Goal: Task Accomplishment & Management: Complete application form

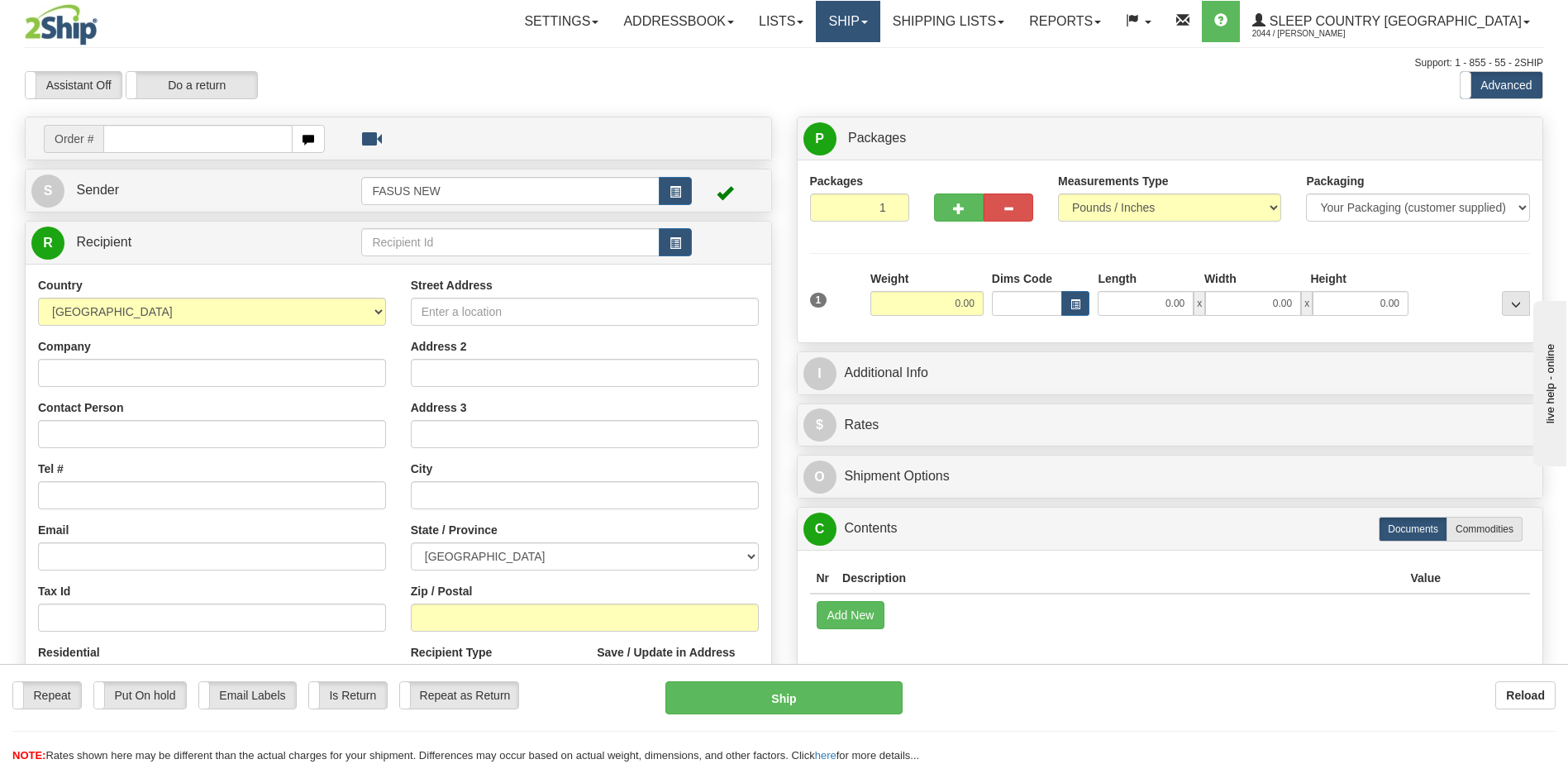
click at [868, 22] on span at bounding box center [864, 23] width 6 height 4
click at [863, 82] on span "OnHold / Order Queue" at bounding box center [805, 79] width 116 height 14
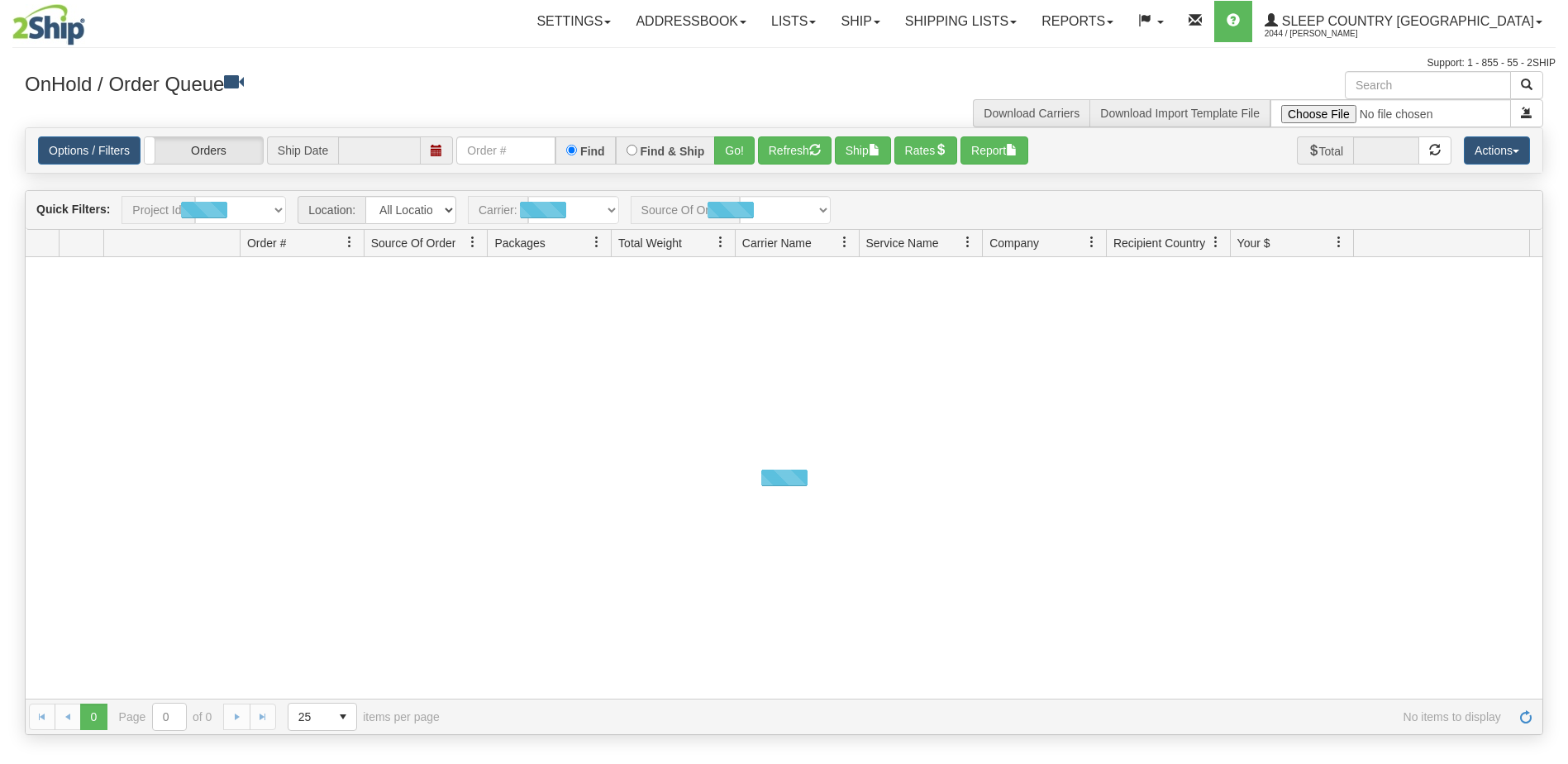
type input "[DATE]"
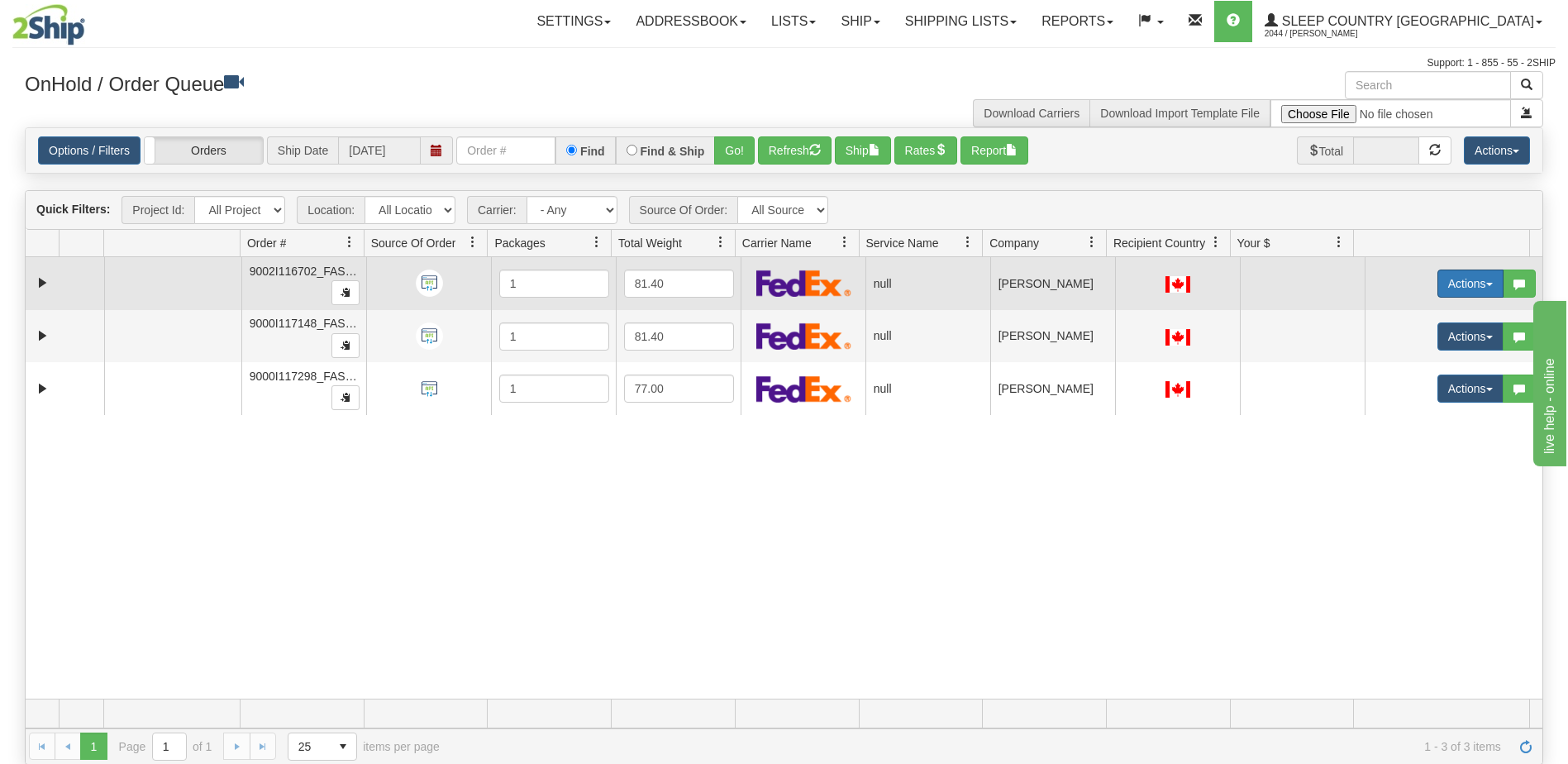
click at [1443, 279] on button "Actions" at bounding box center [1470, 283] width 66 height 28
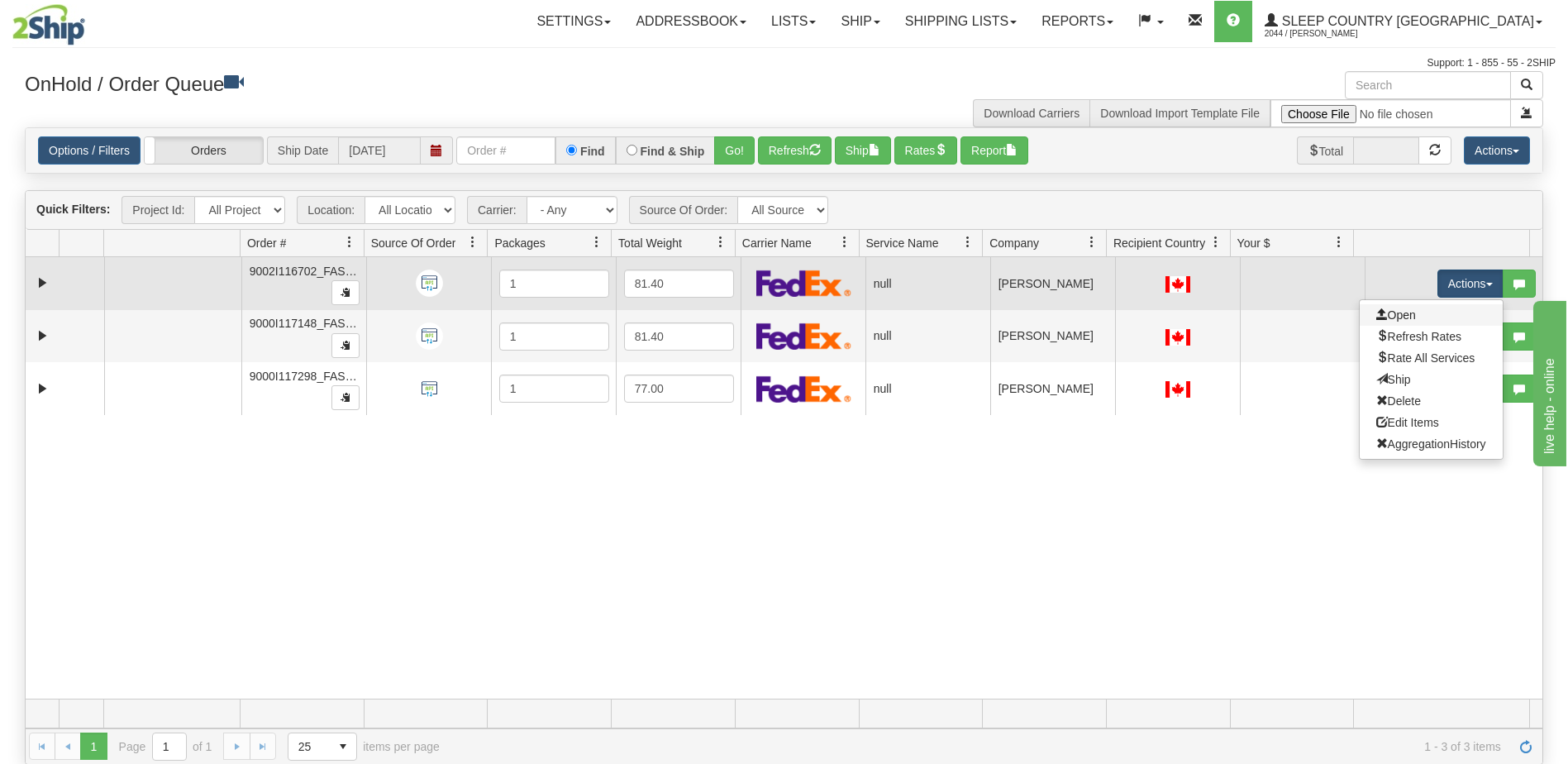
click at [1406, 314] on link "Open" at bounding box center [1431, 315] width 143 height 22
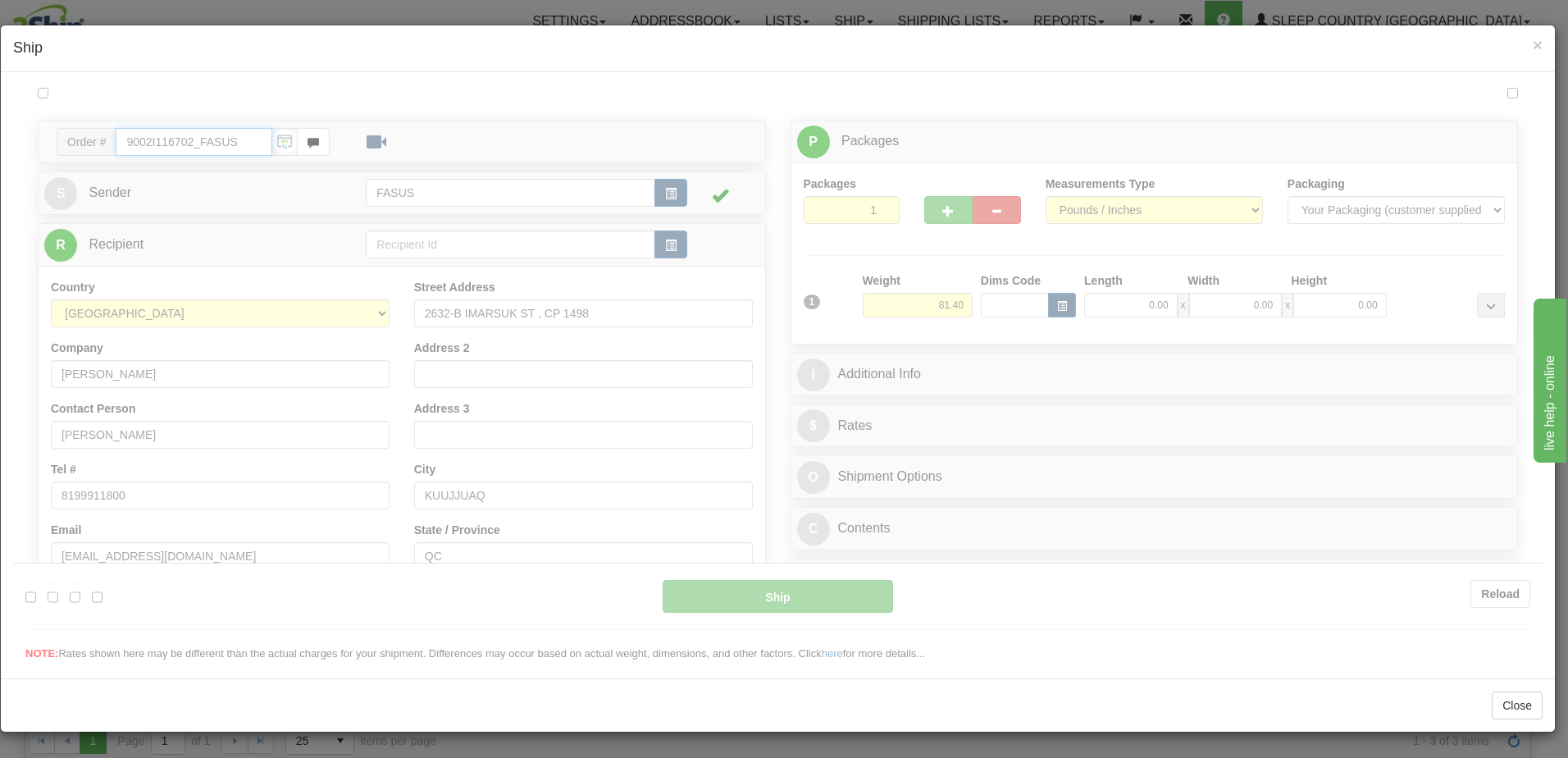
type input "09:42"
type input "16:00"
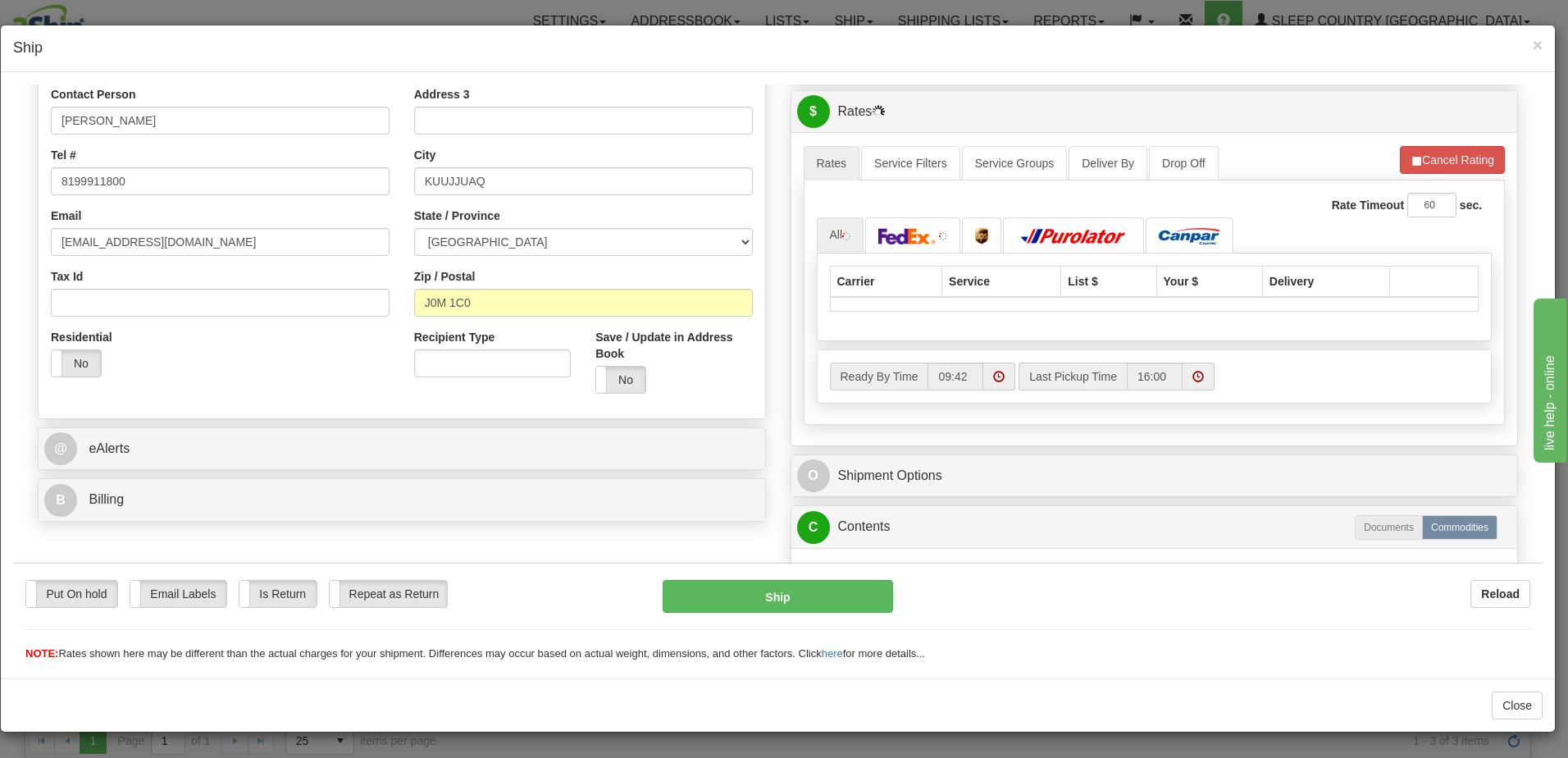
scroll to position [328, 0]
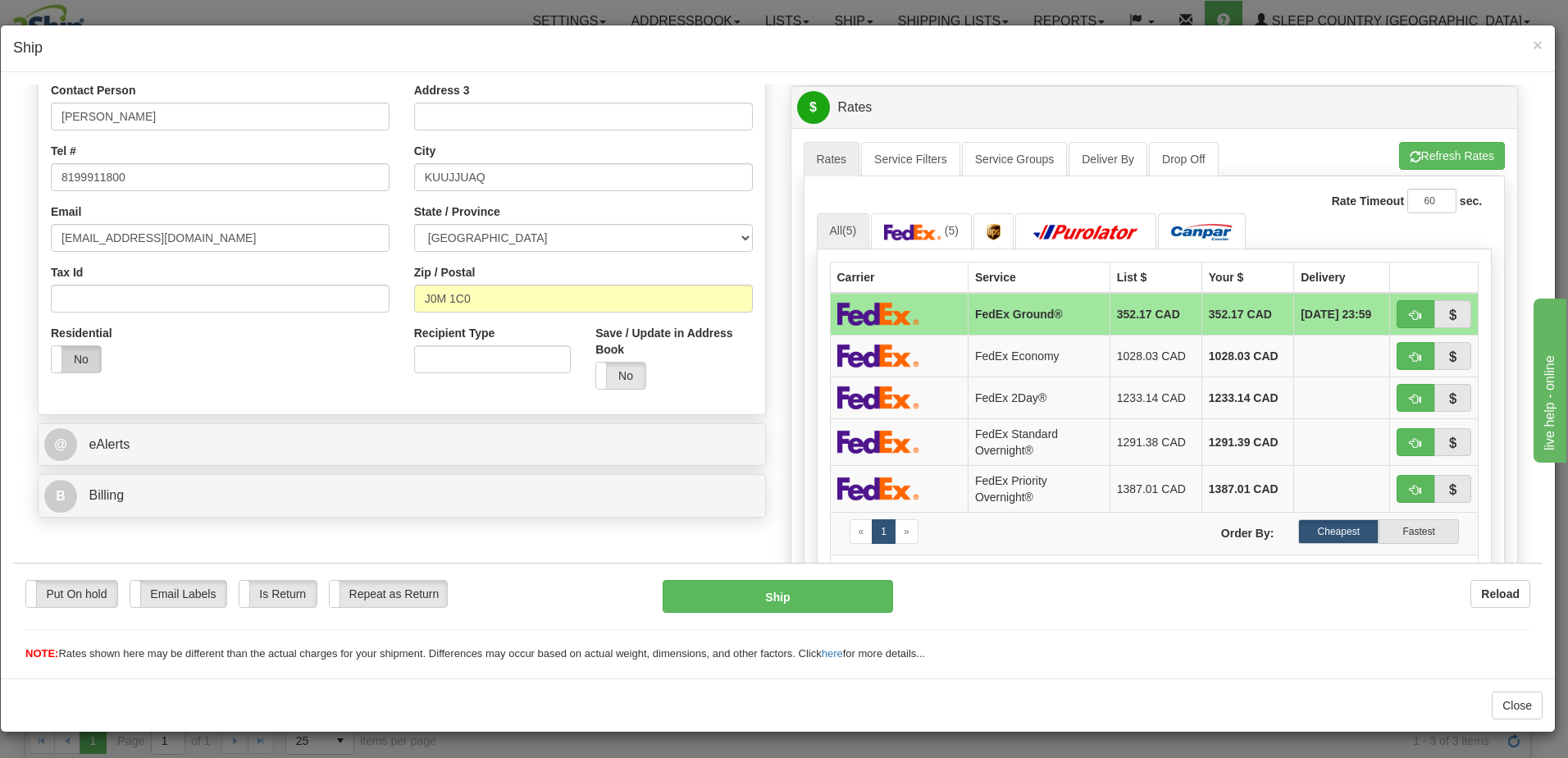
click at [68, 353] on label "No" at bounding box center [76, 358] width 50 height 26
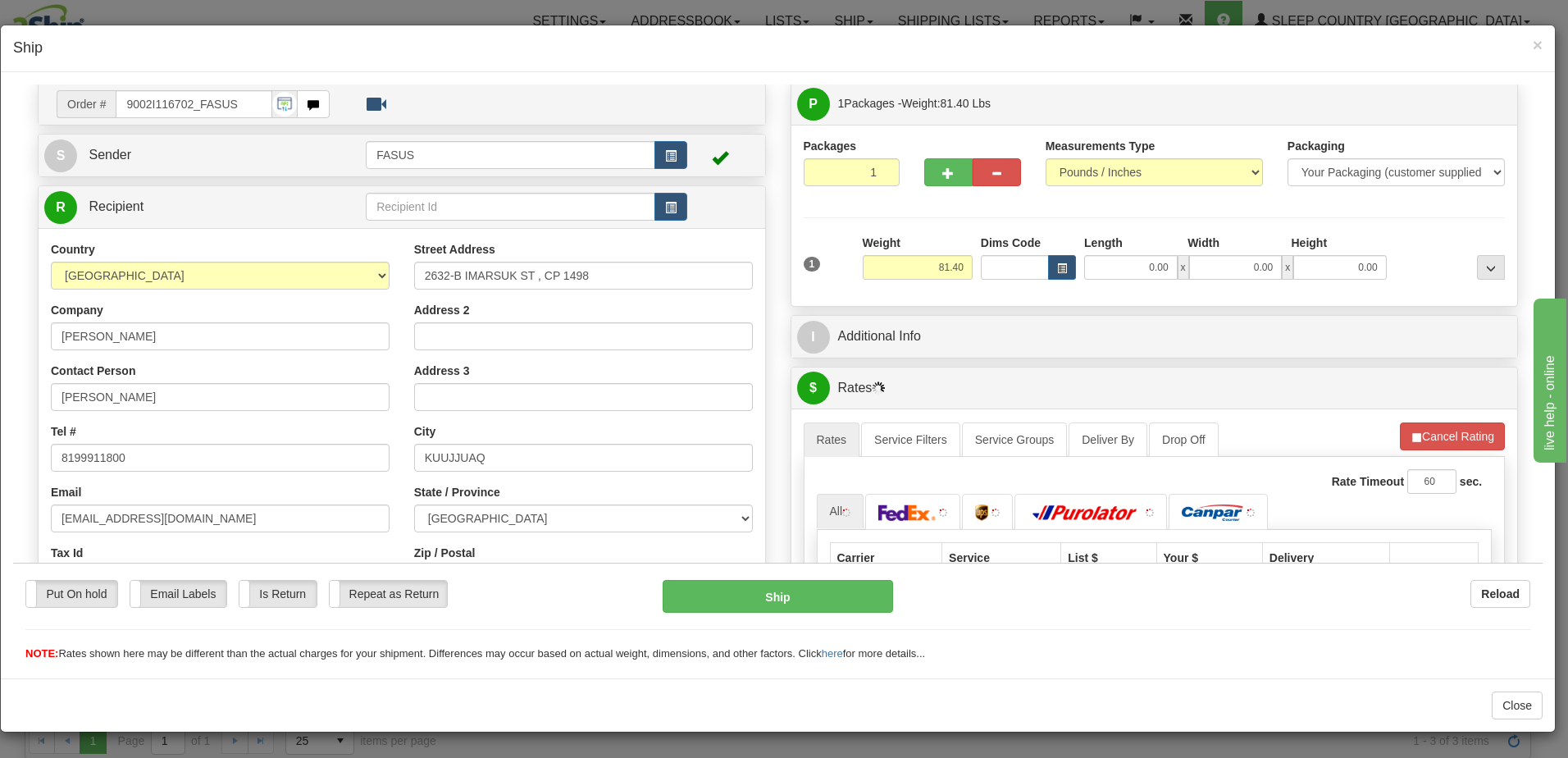
scroll to position [0, 0]
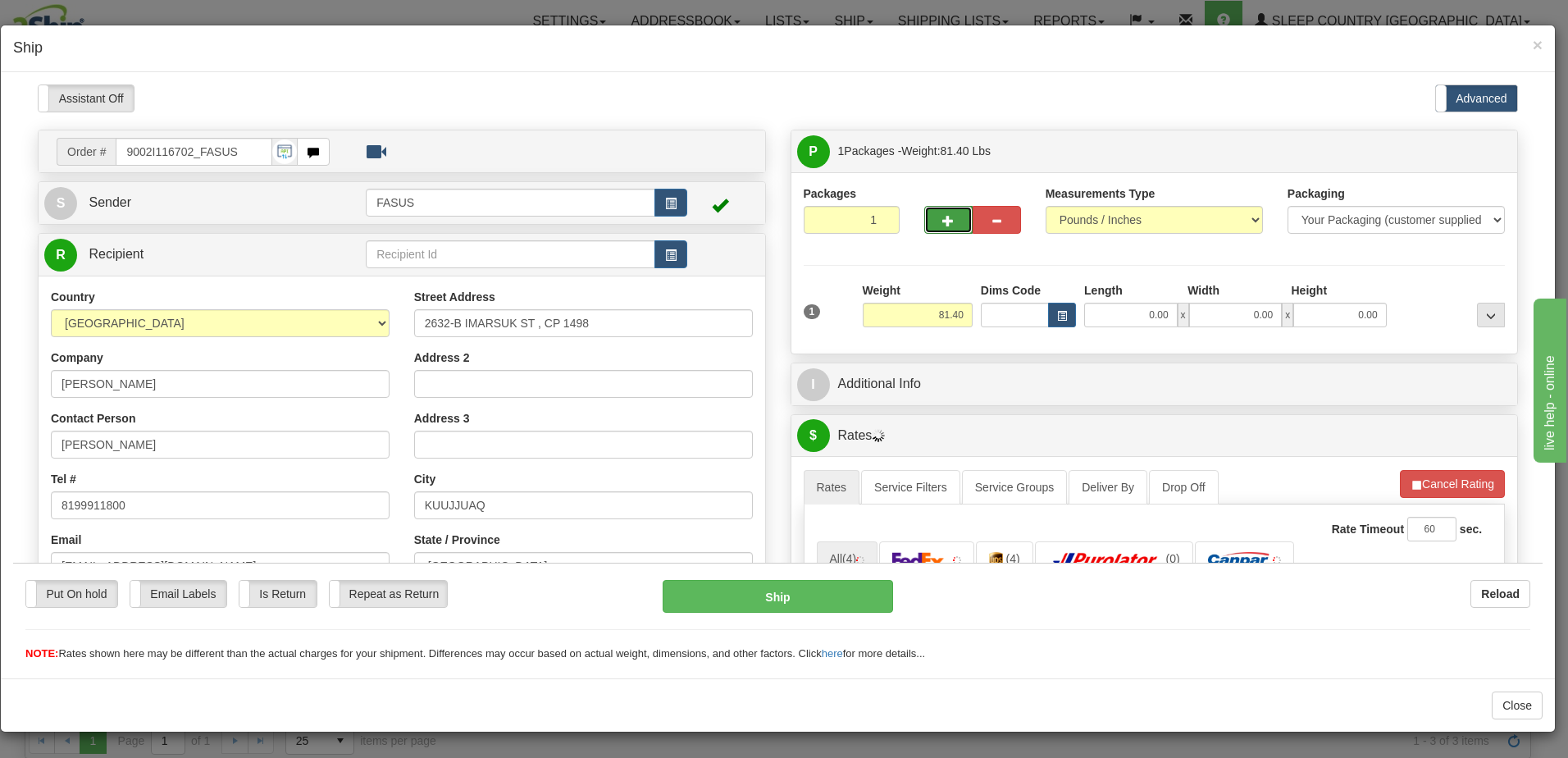
click at [944, 219] on span "button" at bounding box center [948, 220] width 12 height 11
type input "2"
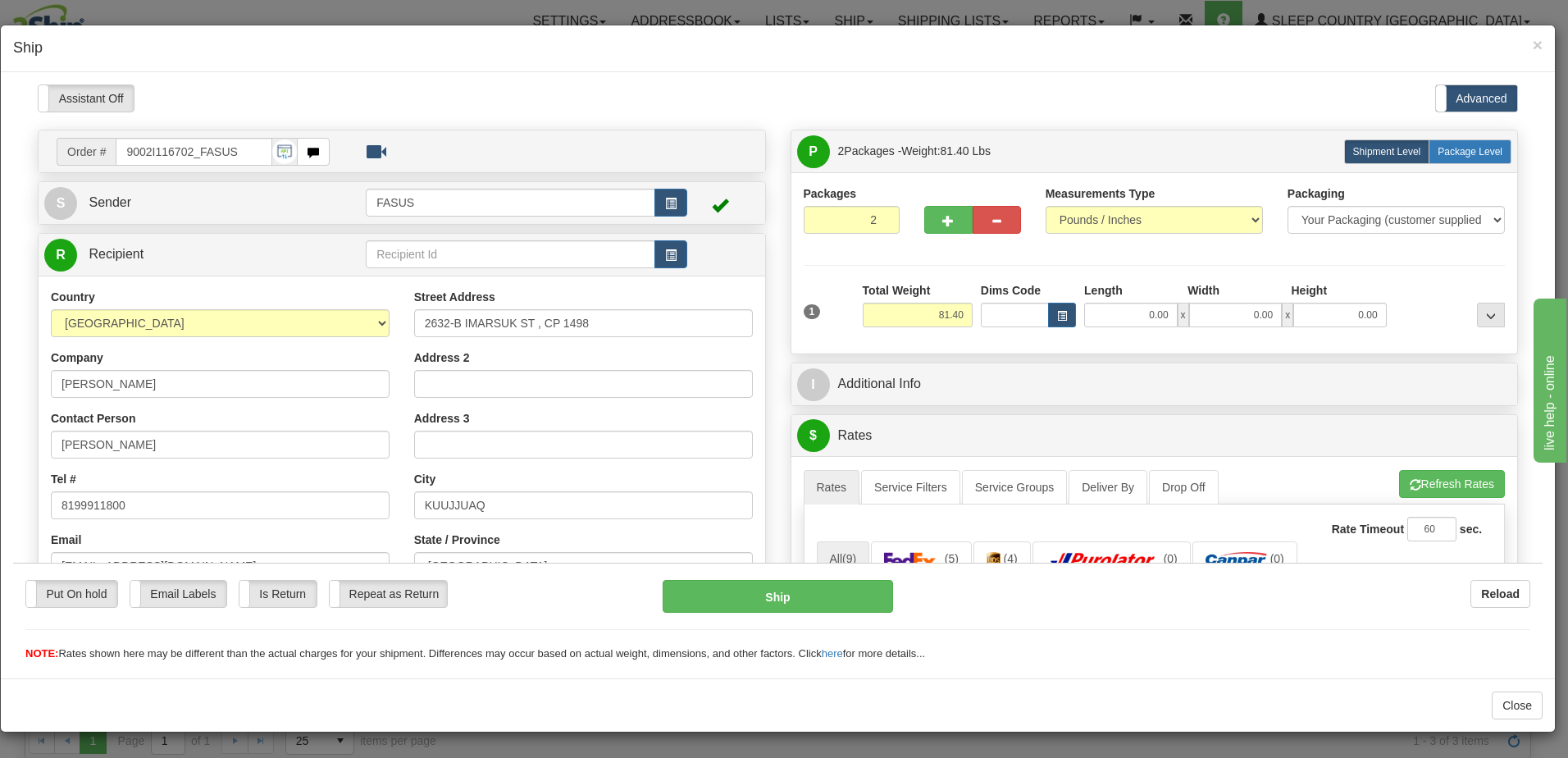
click at [1464, 143] on label "Package Level Pack.." at bounding box center [1471, 151] width 83 height 24
radio input "true"
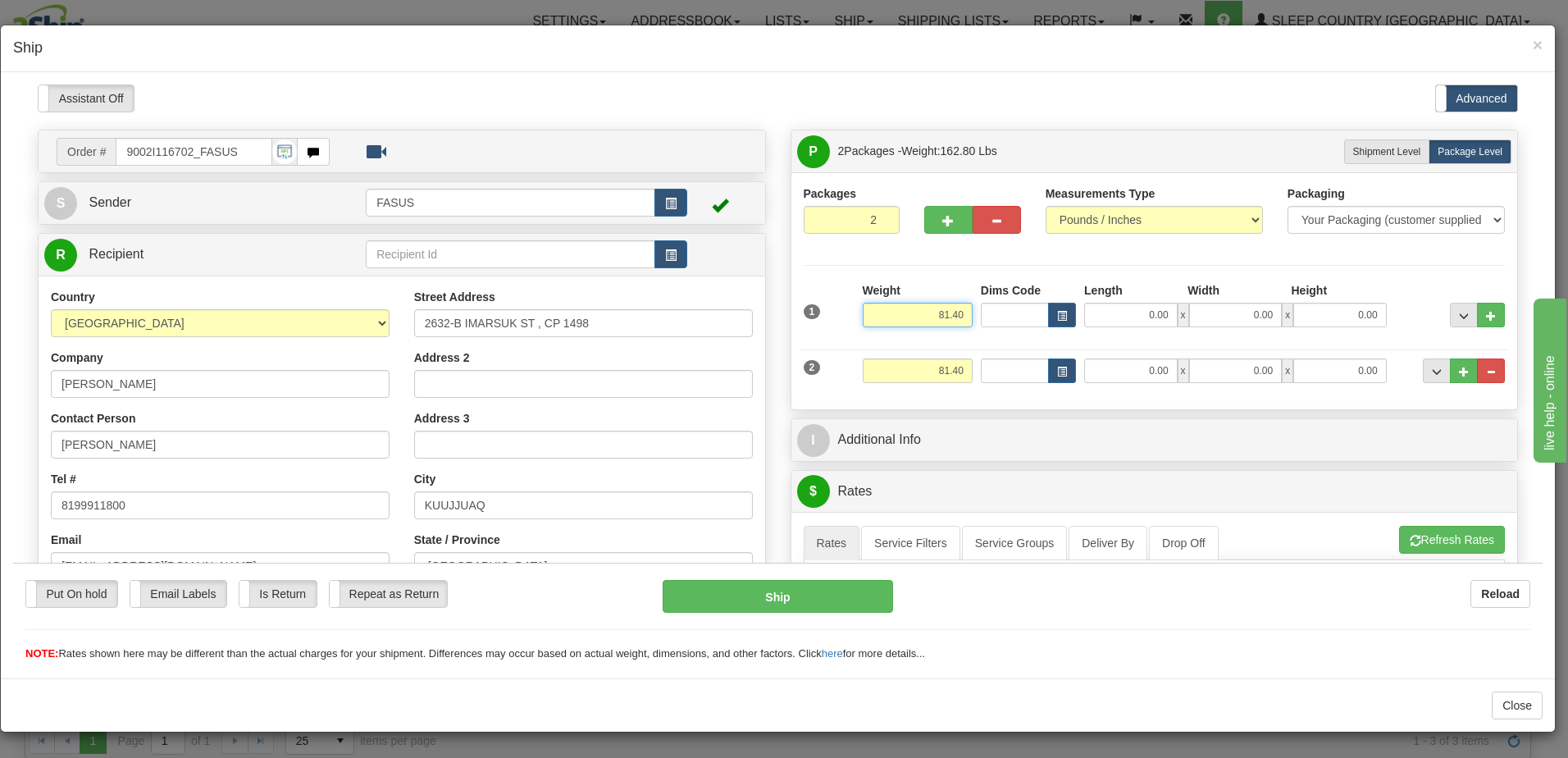
drag, startPoint x: 927, startPoint y: 310, endPoint x: 1083, endPoint y: 308, distance: 156.0
click at [1083, 308] on div "1 Weight 81.40 Dims Code x x" at bounding box center [1155, 310] width 710 height 59
type input "57.20"
type input "83.50"
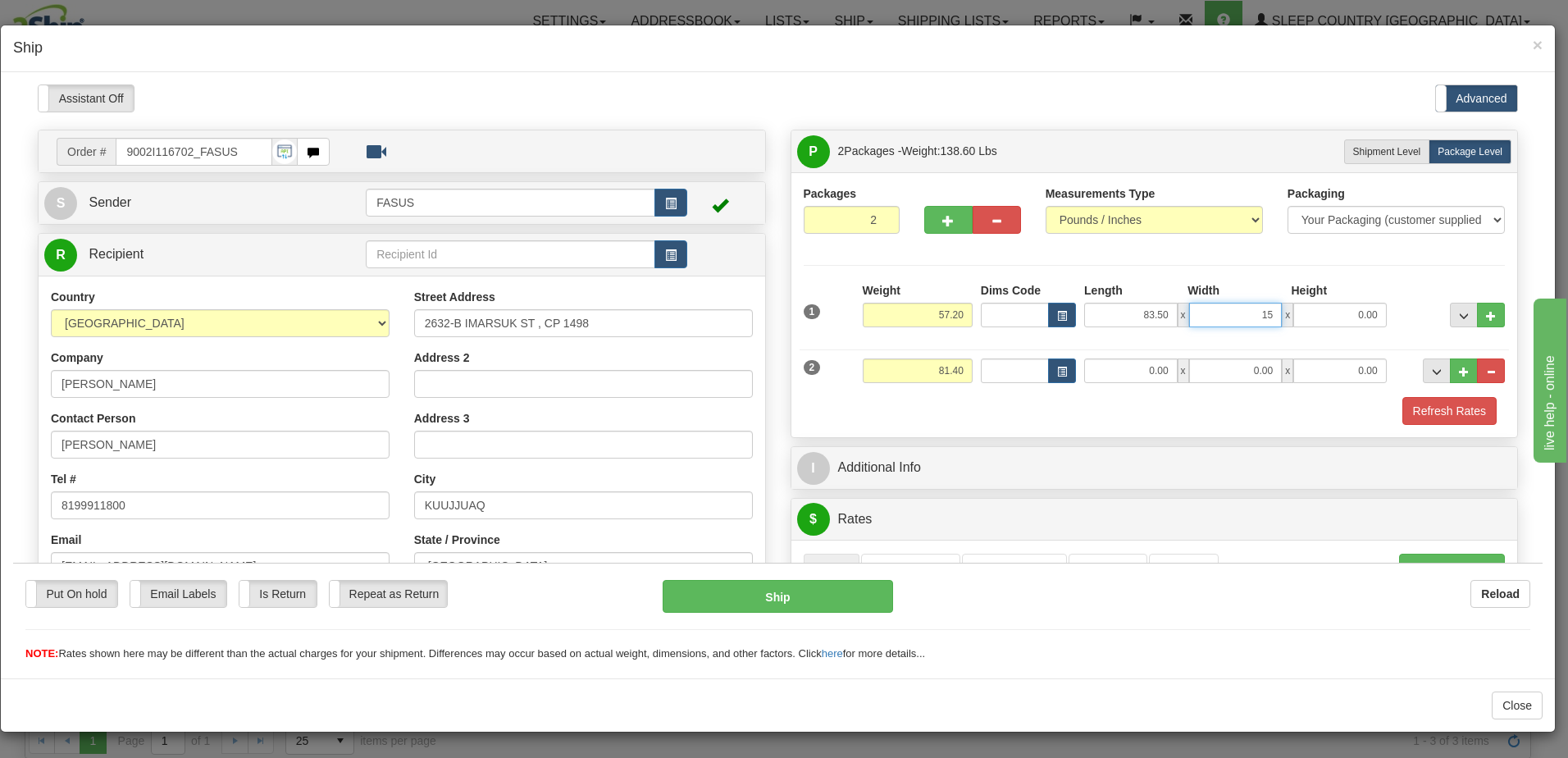
type input "15.00"
type input "4.00"
drag, startPoint x: 922, startPoint y: 372, endPoint x: 1094, endPoint y: 356, distance: 172.7
click at [1094, 356] on div "2 Weight 81.40 Dims Code Length Width Height" at bounding box center [1155, 367] width 710 height 55
type input "23.00"
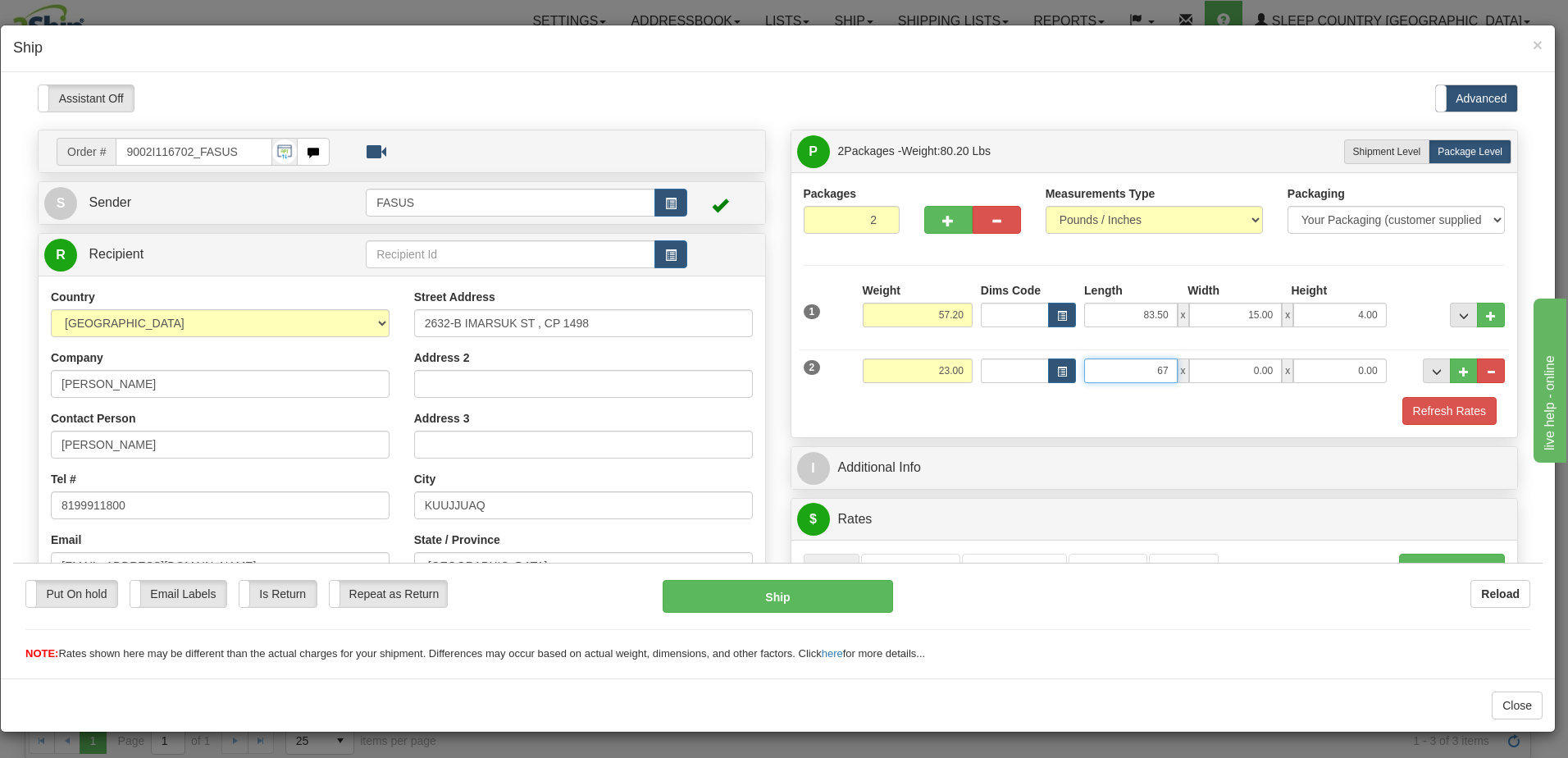
type input "67.00"
type input "14.00"
type input "6.00"
click at [982, 409] on div "Refresh Rates" at bounding box center [1155, 410] width 710 height 28
click at [1459, 311] on span "..." at bounding box center [1463, 315] width 10 height 9
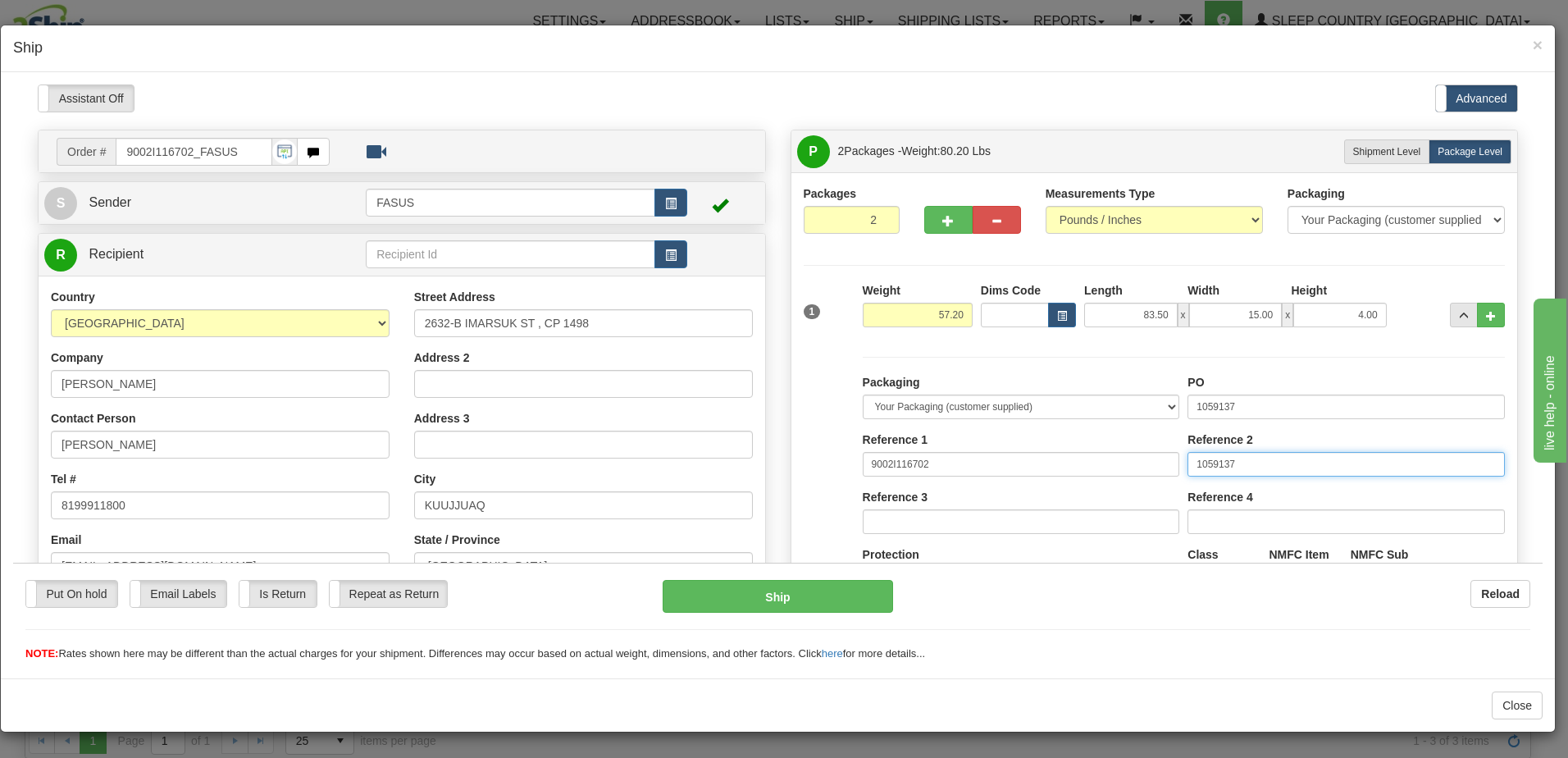
drag, startPoint x: 1256, startPoint y: 458, endPoint x: 1010, endPoint y: 468, distance: 246.2
click at [1010, 468] on div "Packaging Your Packaging (customer supplied) Envelope (carrier supplied) Pack (…" at bounding box center [1183, 523] width 651 height 301
drag, startPoint x: 1264, startPoint y: 399, endPoint x: 528, endPoint y: 448, distance: 737.6
click at [528, 129] on div "Order # 9002I116702_FASUS S Sender FASUS" at bounding box center [777, 129] width 1505 height 0
type input "1028404"
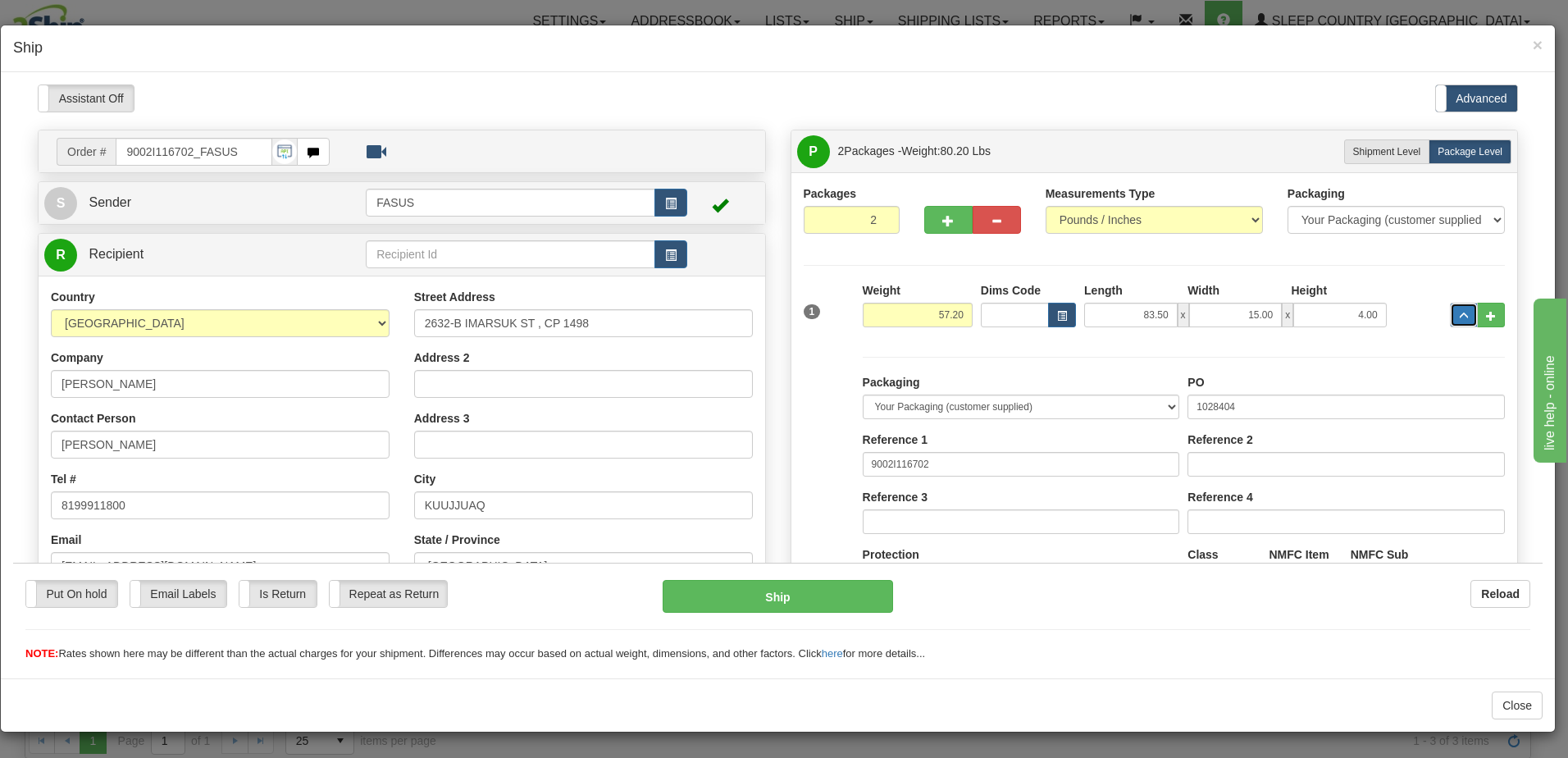
click at [1459, 310] on span "..." at bounding box center [1463, 315] width 10 height 9
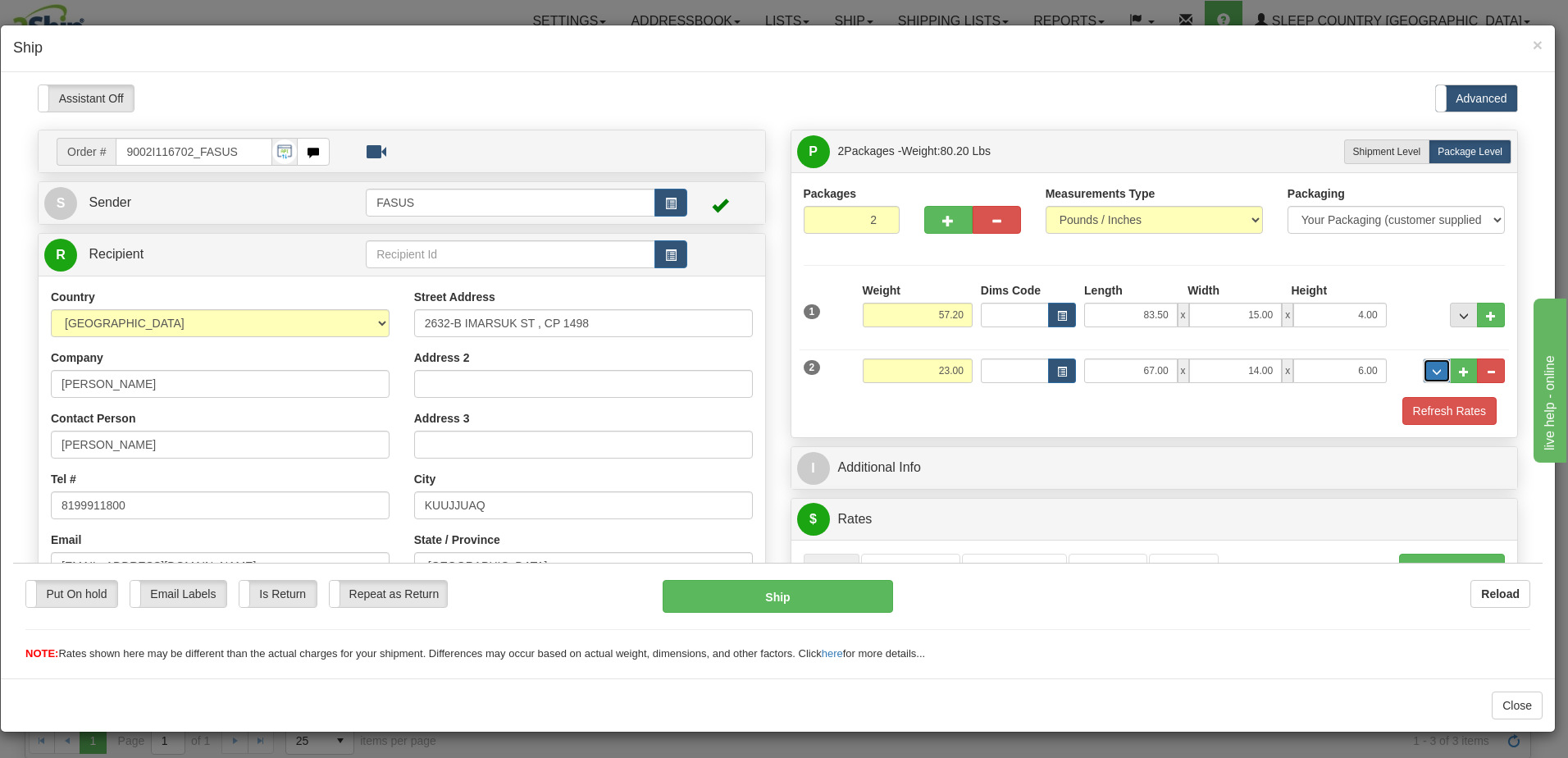
click at [1430, 363] on button "..." at bounding box center [1437, 369] width 28 height 24
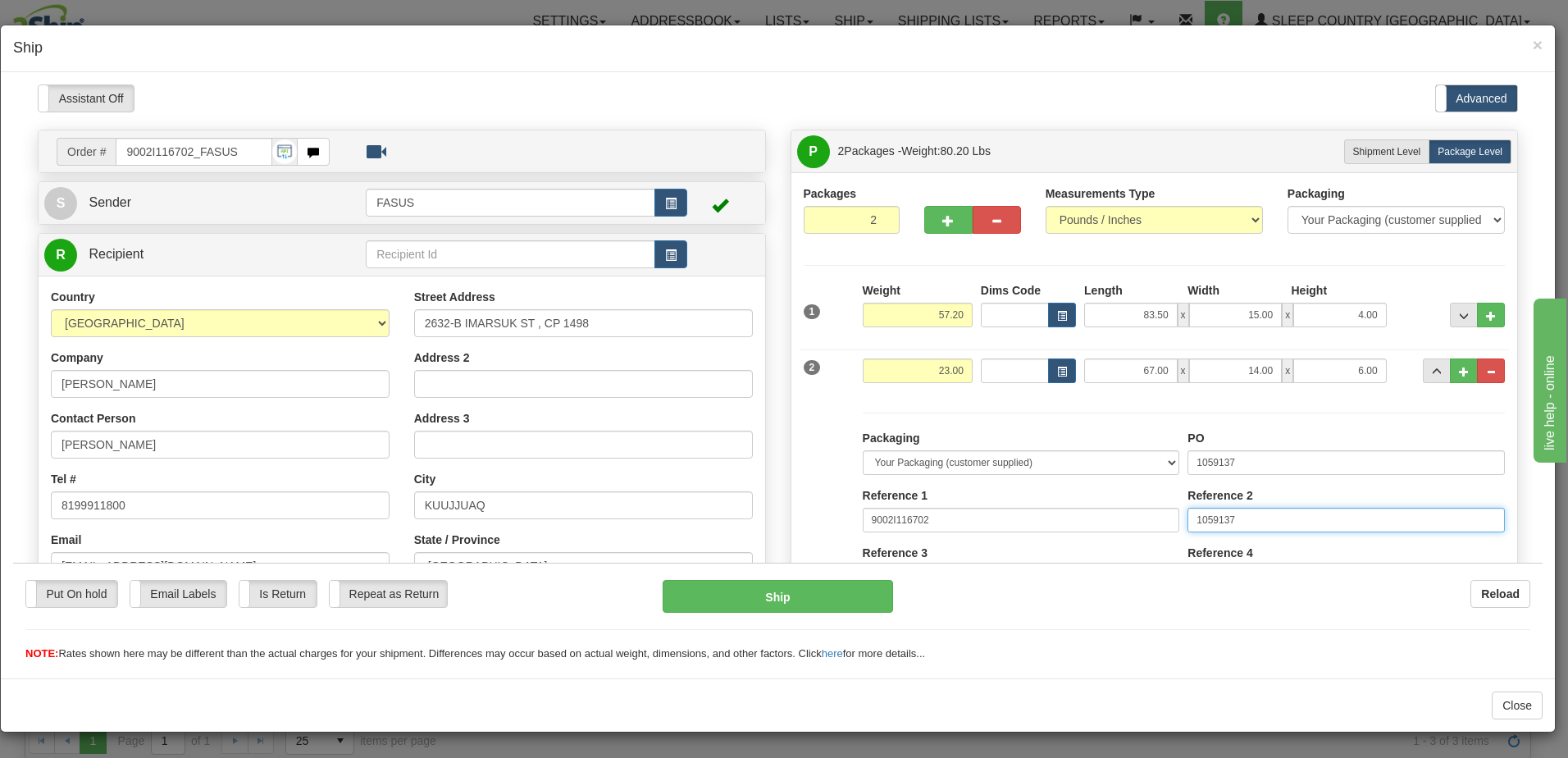
click at [1307, 505] on div "Reference 2 1059137" at bounding box center [1347, 509] width 318 height 45
drag, startPoint x: 1151, startPoint y: 515, endPoint x: 898, endPoint y: 498, distance: 253.6
click at [898, 498] on div "Packaging Your Packaging (customer supplied) Envelope (carrier supplied) Pack (…" at bounding box center [1183, 579] width 651 height 301
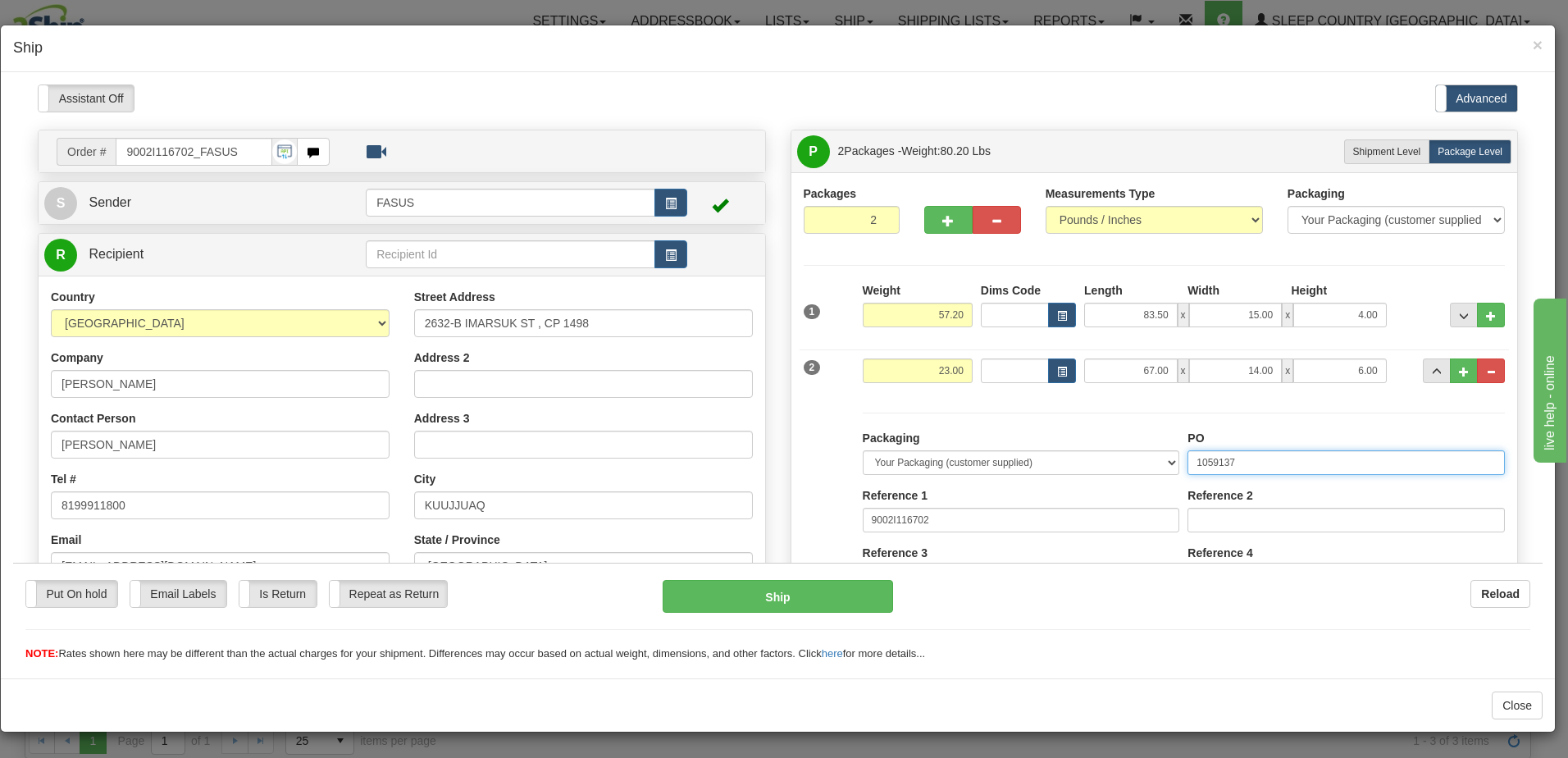
drag, startPoint x: 1269, startPoint y: 462, endPoint x: 966, endPoint y: 493, distance: 304.6
click at [966, 493] on div "Packaging Your Packaging (customer supplied) Envelope (carrier supplied) Pack (…" at bounding box center [1183, 579] width 651 height 301
type input "1028402"
click at [1433, 373] on span "..." at bounding box center [1437, 371] width 10 height 9
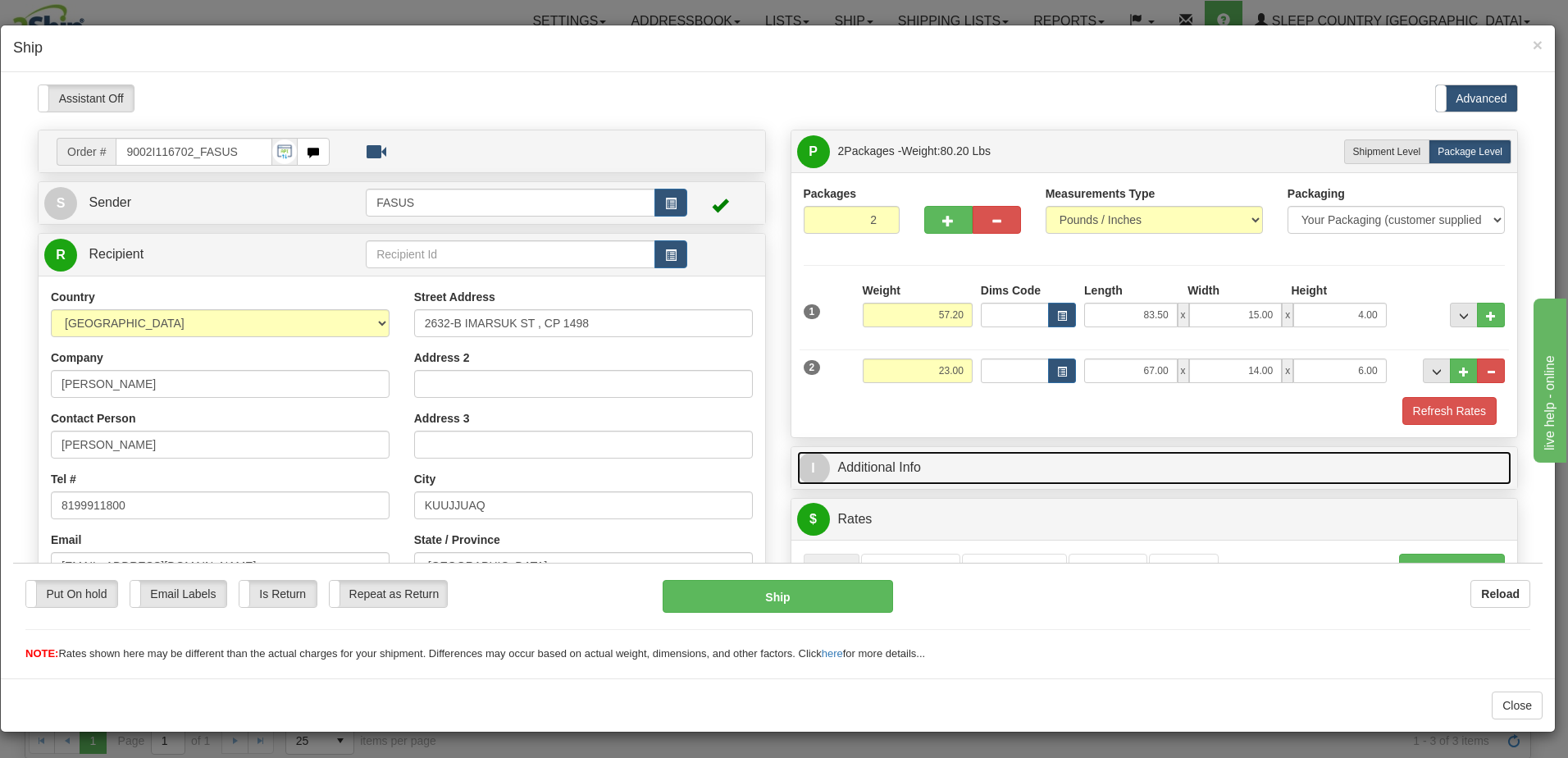
click at [1101, 470] on link "I Additional Info" at bounding box center [1155, 467] width 715 height 33
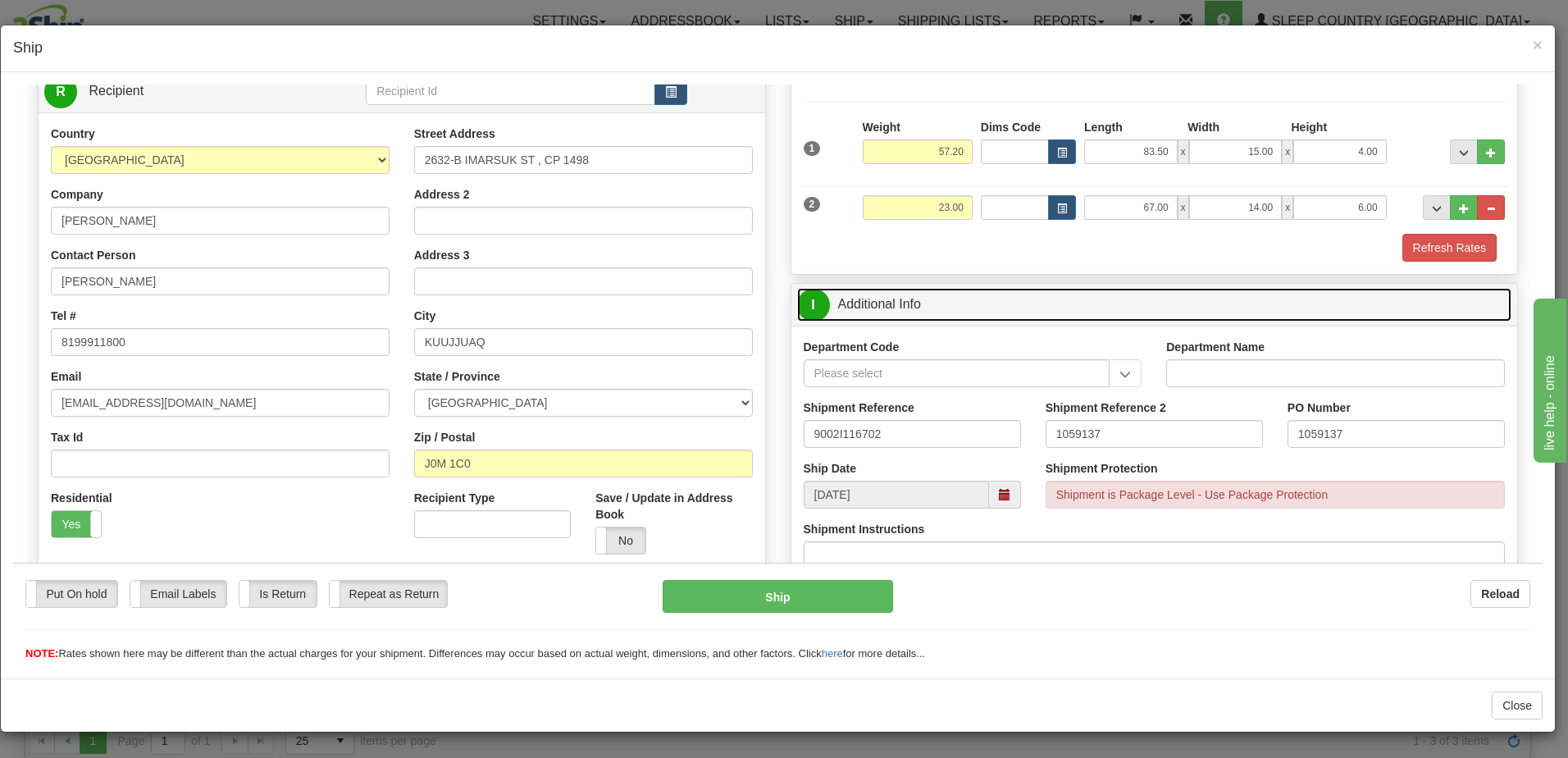
scroll to position [164, 0]
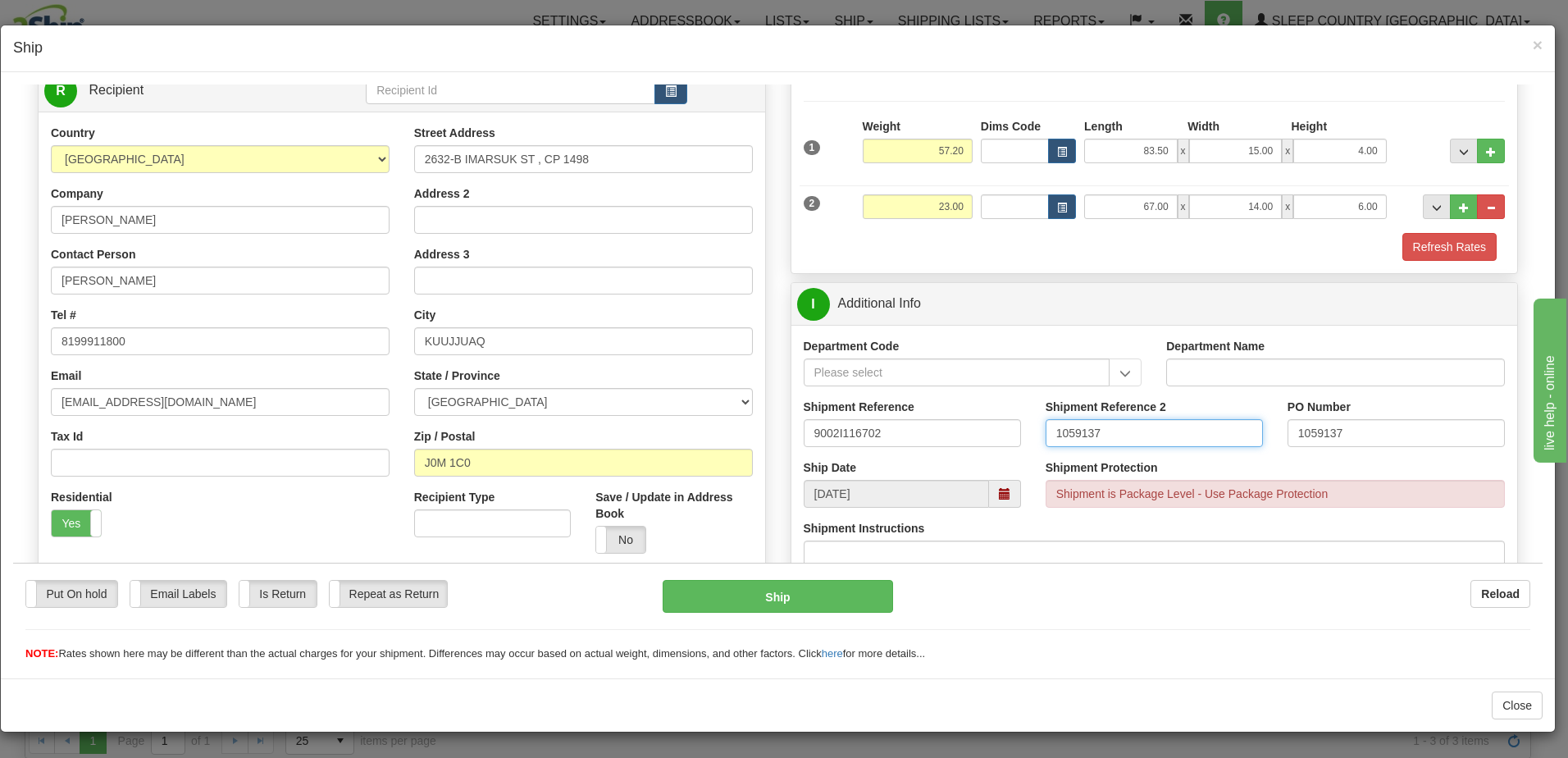
drag, startPoint x: 1138, startPoint y: 433, endPoint x: 868, endPoint y: 430, distance: 270.0
click at [868, 430] on div "Shipment Reference 9002I116702 Shipment Reference 2 1059137 PO Number 1059137" at bounding box center [1155, 428] width 727 height 60
drag, startPoint x: 1346, startPoint y: 432, endPoint x: 1112, endPoint y: 453, distance: 234.9
click at [1112, 453] on div "Shipment Reference 9002I116702 Shipment Reference 2 PO Number 1059137" at bounding box center [1155, 428] width 727 height 60
type input "1028404 1028402"
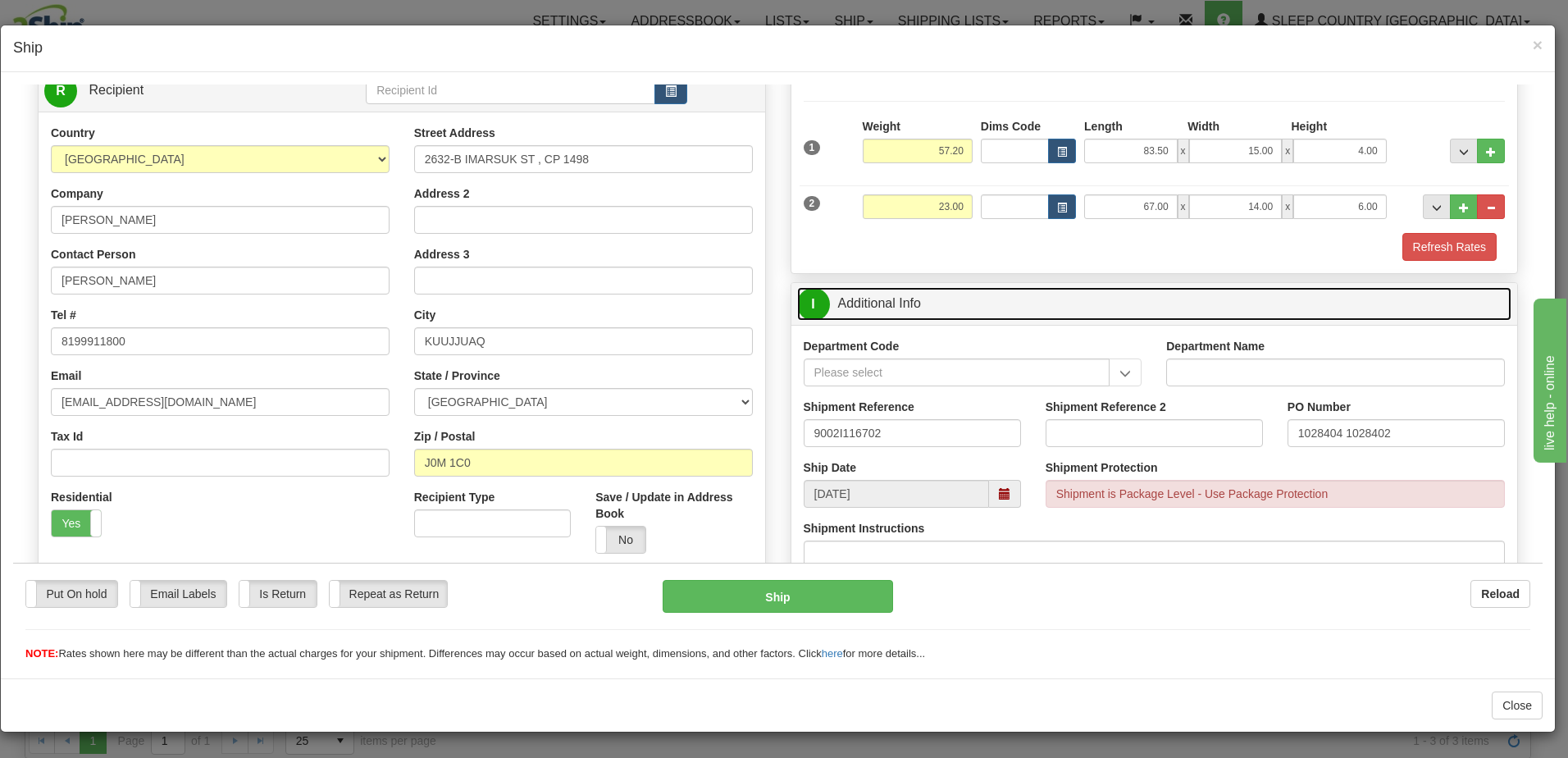
click at [1044, 299] on link "I Additional Info" at bounding box center [1155, 302] width 715 height 33
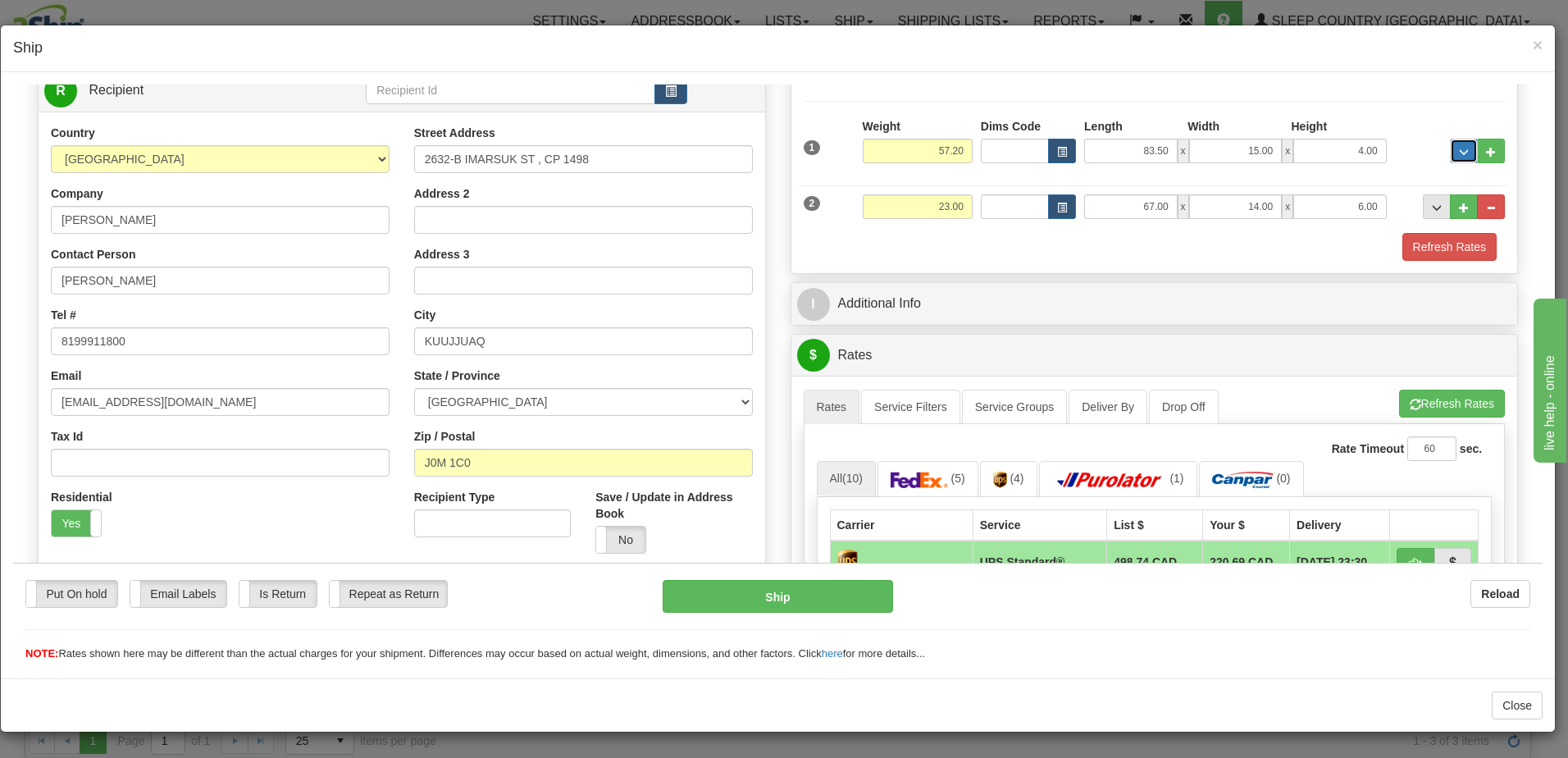
click at [1459, 150] on span "..." at bounding box center [1463, 152] width 10 height 9
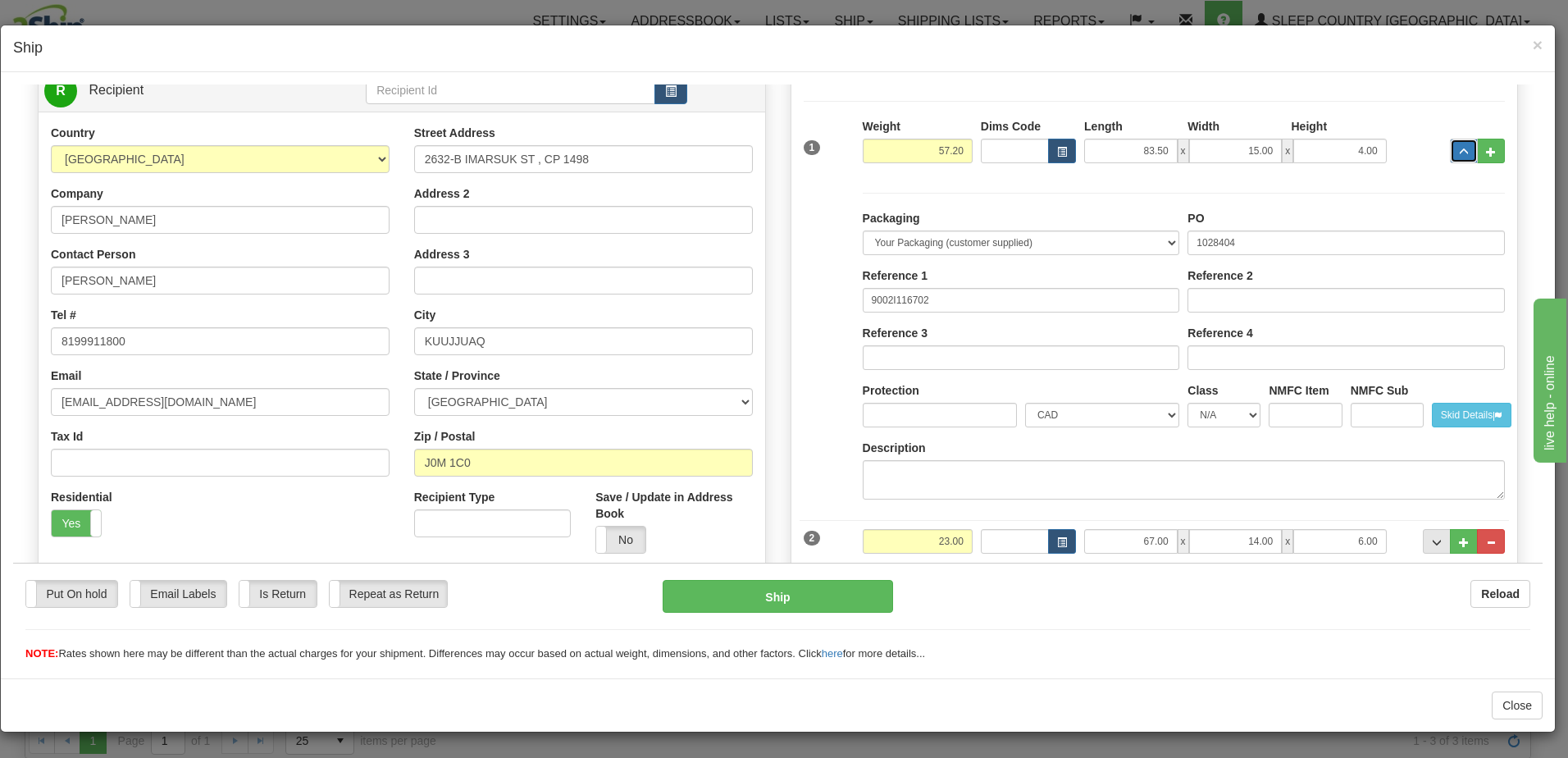
click at [1459, 150] on span "..." at bounding box center [1463, 152] width 10 height 9
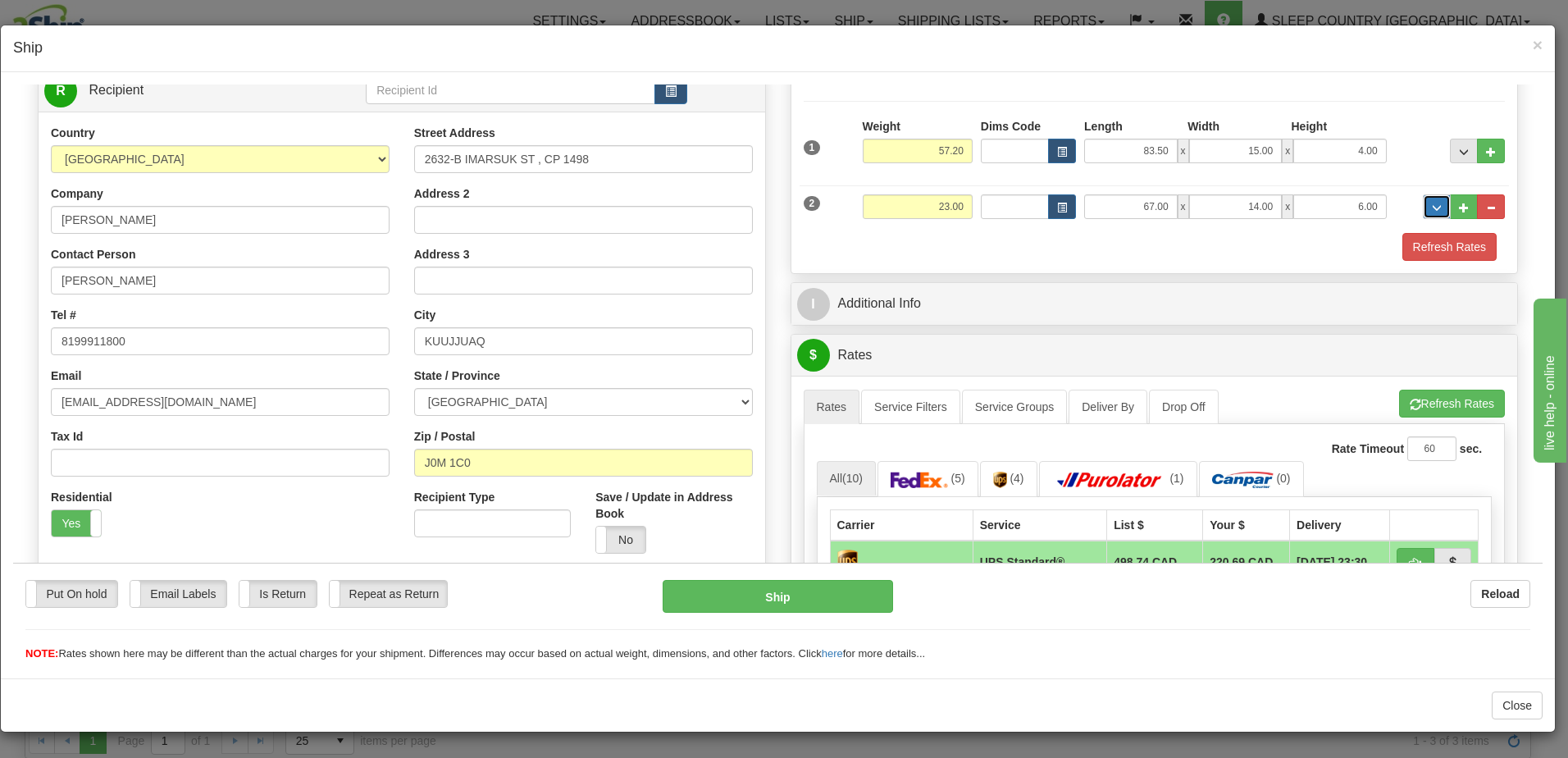
click at [1433, 206] on span "..." at bounding box center [1437, 207] width 10 height 9
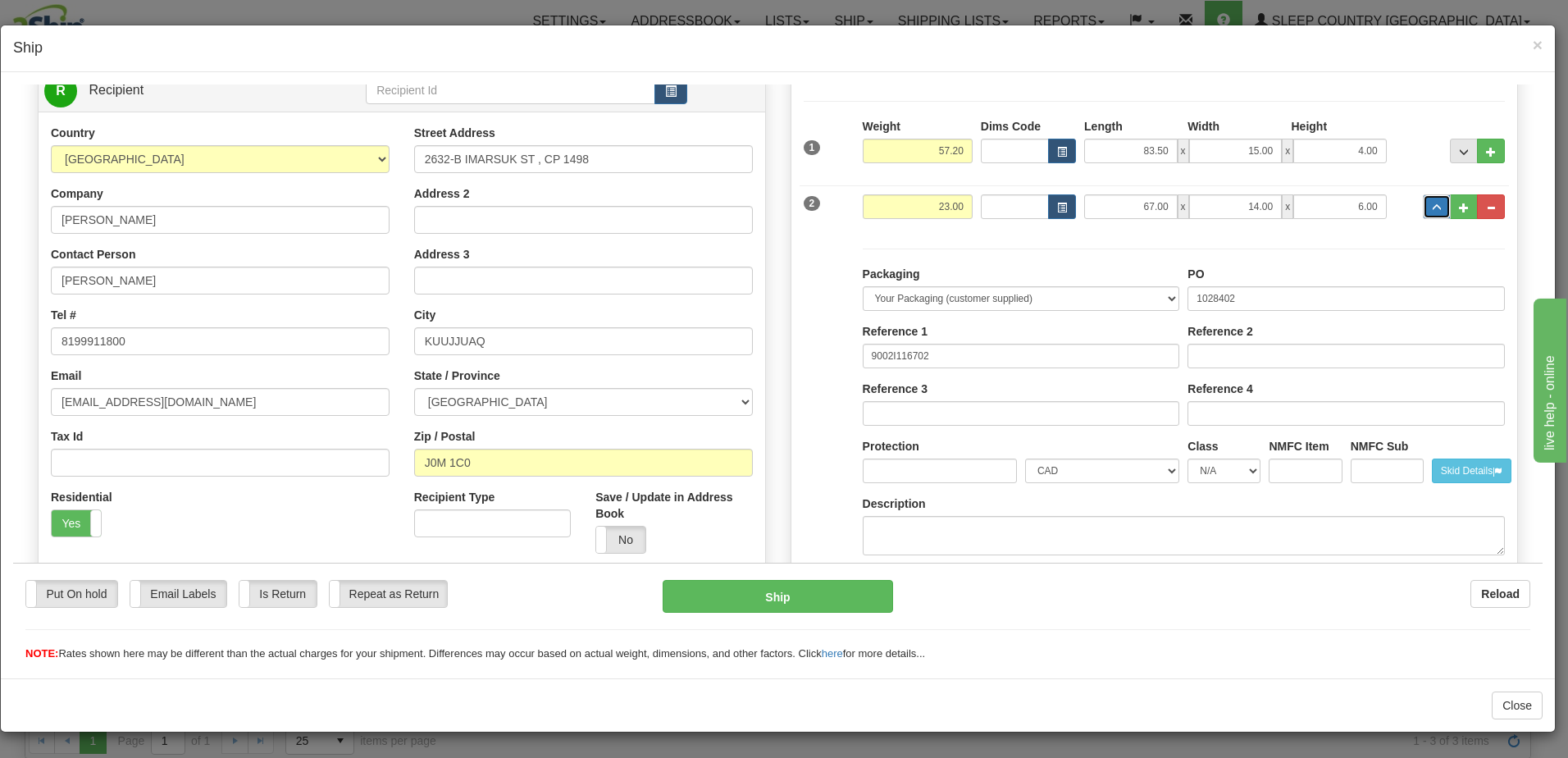
click at [1433, 206] on span "..." at bounding box center [1437, 207] width 10 height 9
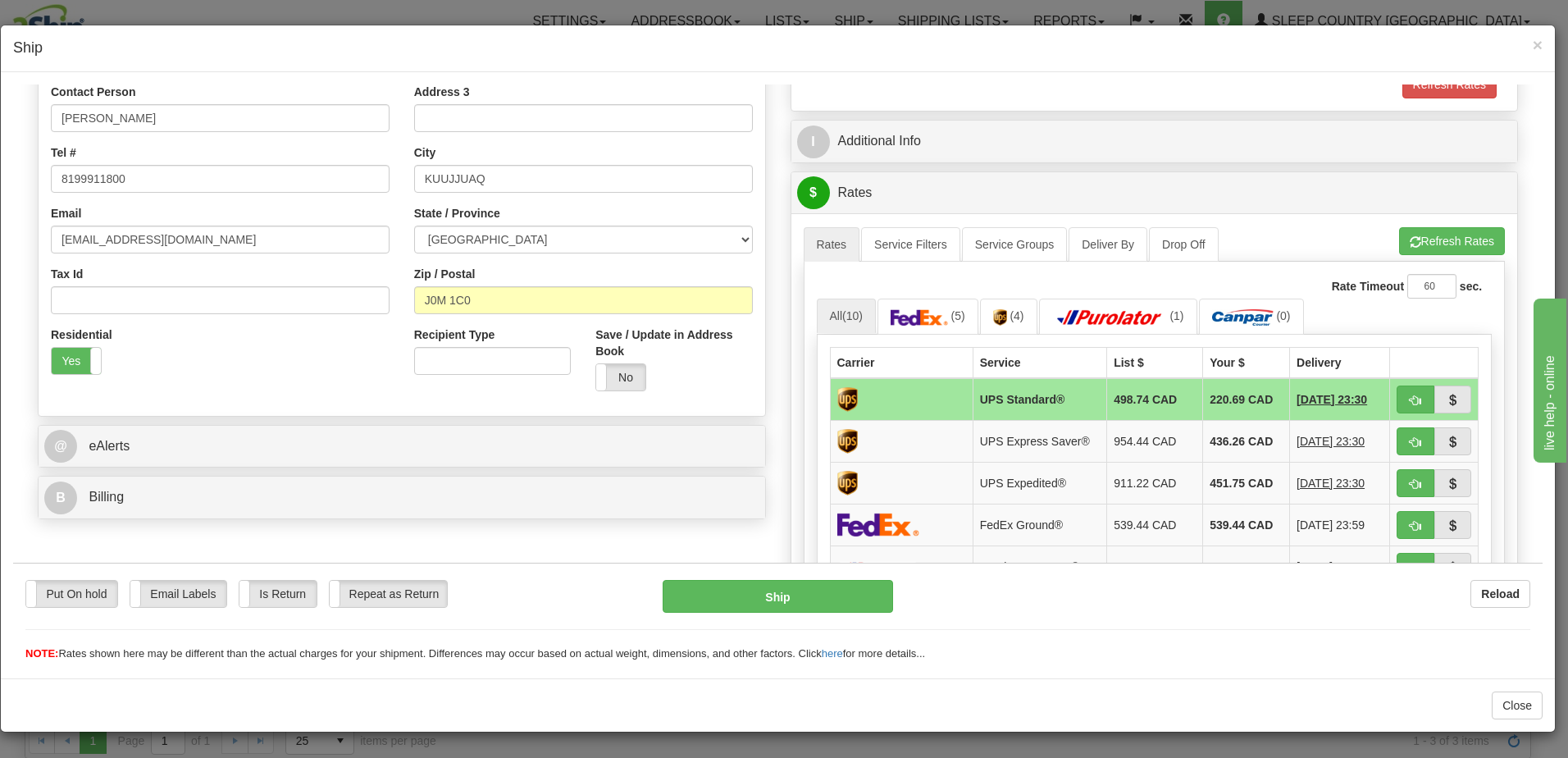
scroll to position [328, 0]
click at [1425, 236] on button "Refresh Rates" at bounding box center [1452, 238] width 106 height 28
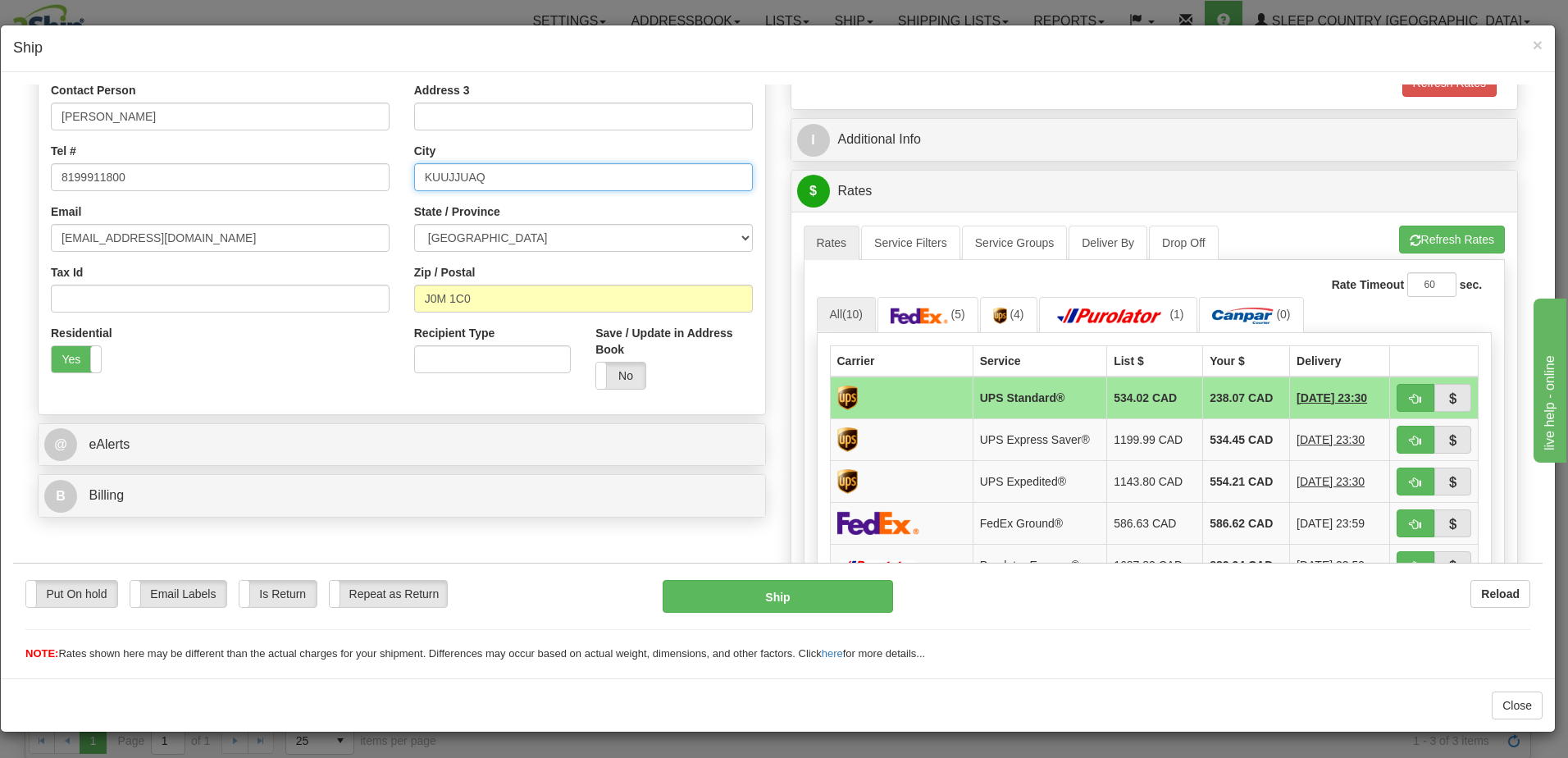
drag, startPoint x: 507, startPoint y: 175, endPoint x: 246, endPoint y: 175, distance: 261.0
click at [246, 175] on div "Country AFGHANISTAN ALAND ISLANDS ALBANIA ALGERIA AMERICAN SAMOA ANDORRA ANGOLA…" at bounding box center [402, 180] width 727 height 441
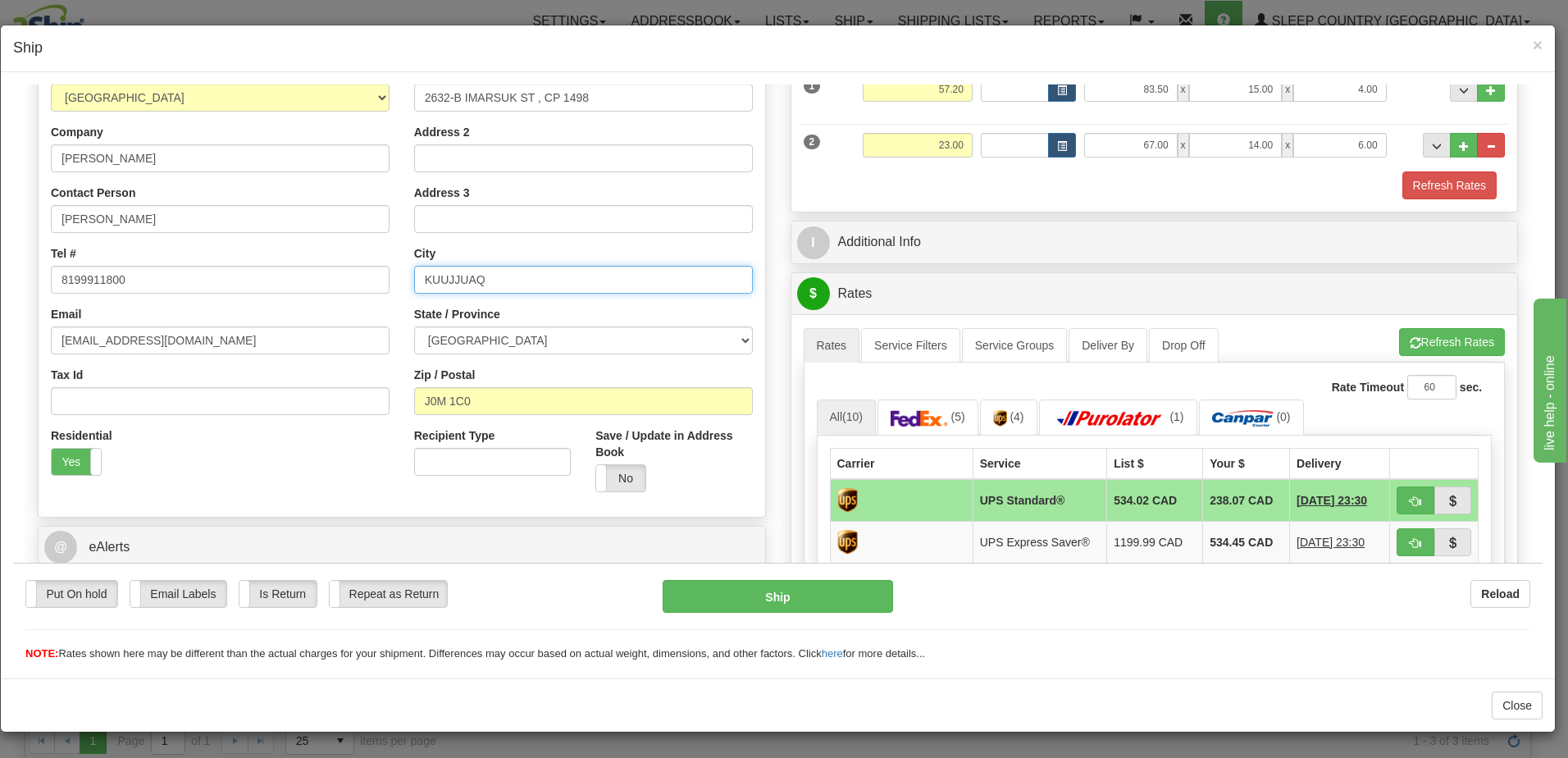
scroll to position [246, 0]
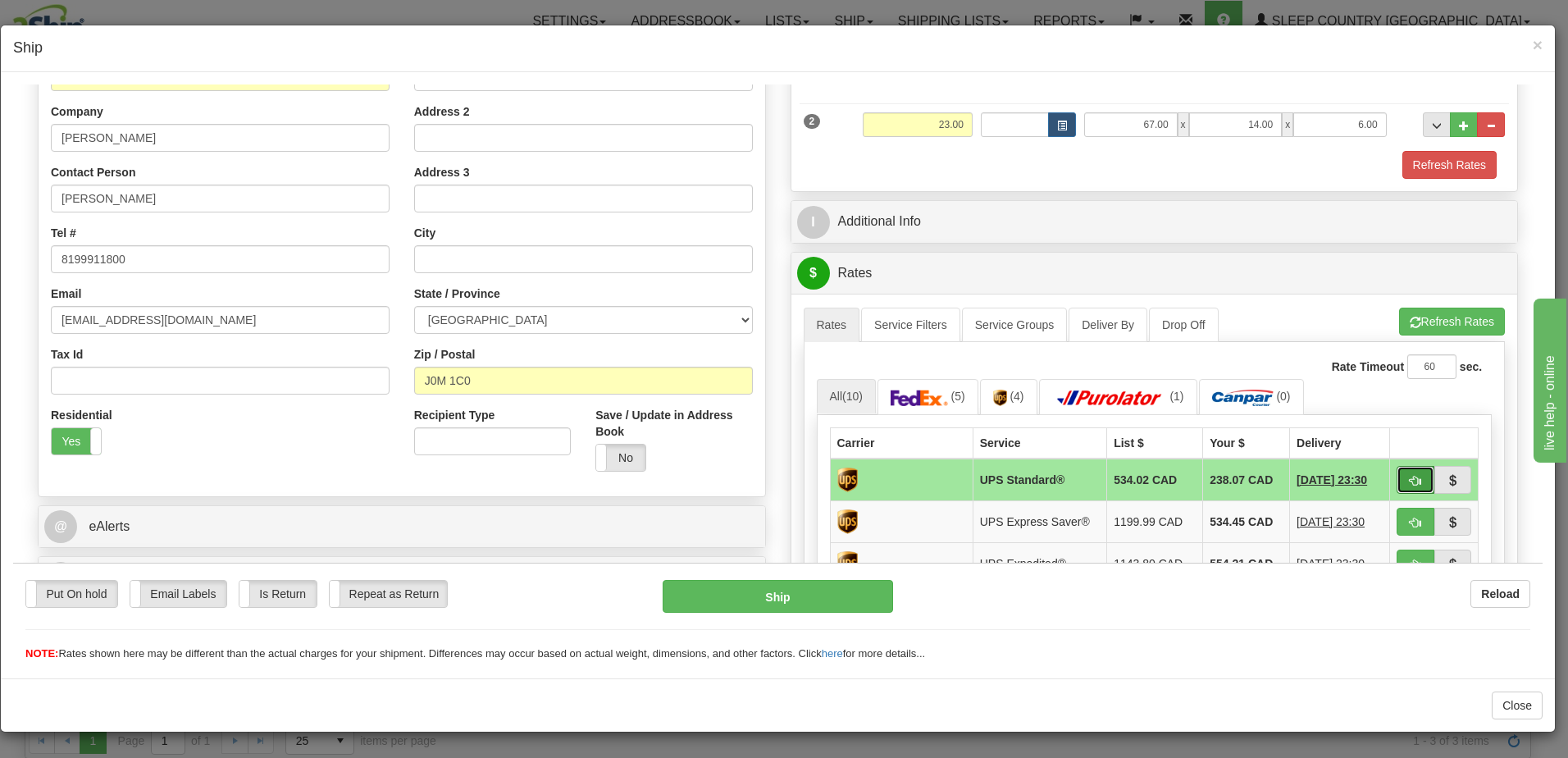
click at [1410, 476] on span "button" at bounding box center [1415, 480] width 12 height 11
type input "11"
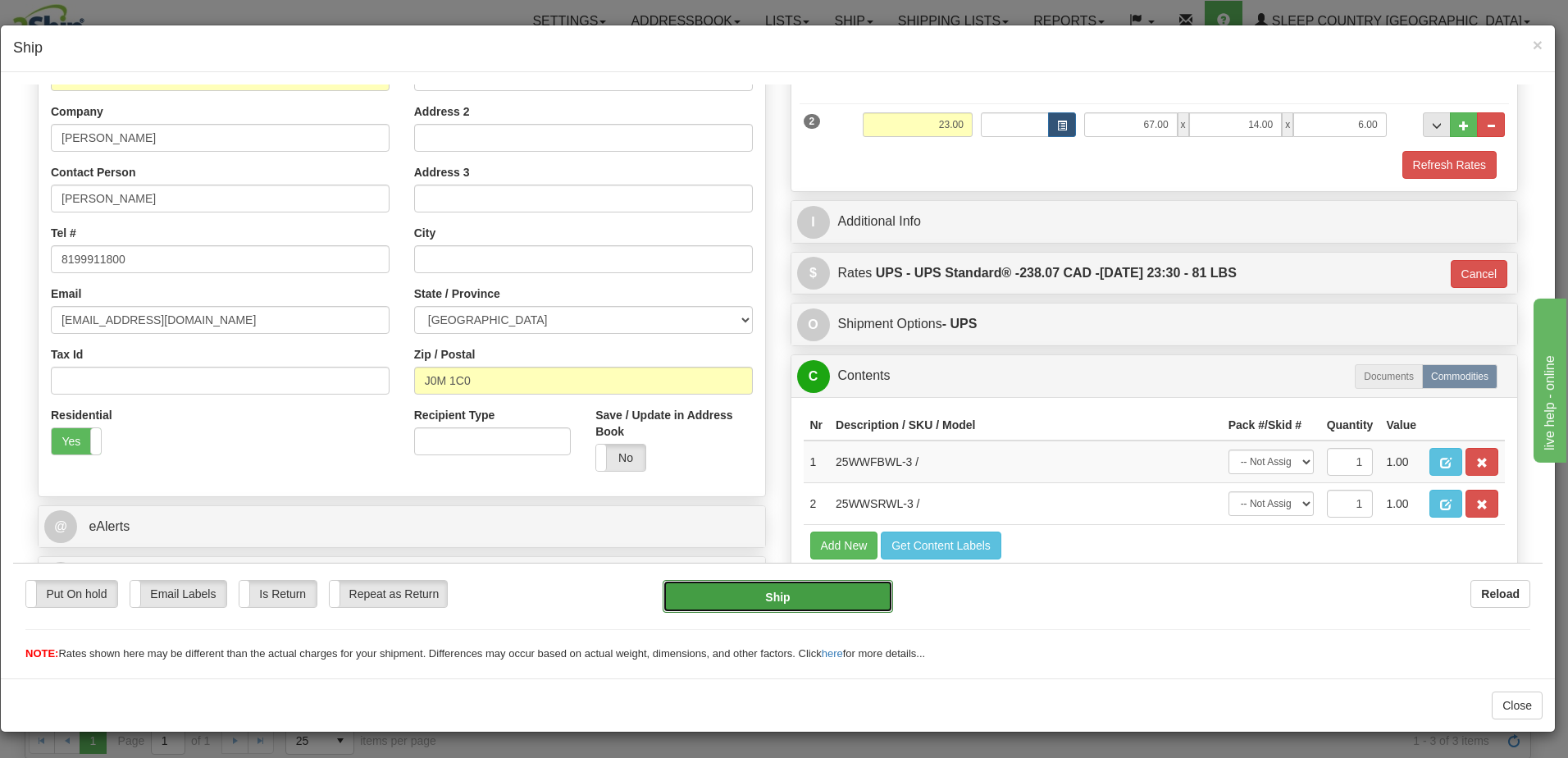
click at [782, 598] on button "Ship" at bounding box center [777, 596] width 230 height 32
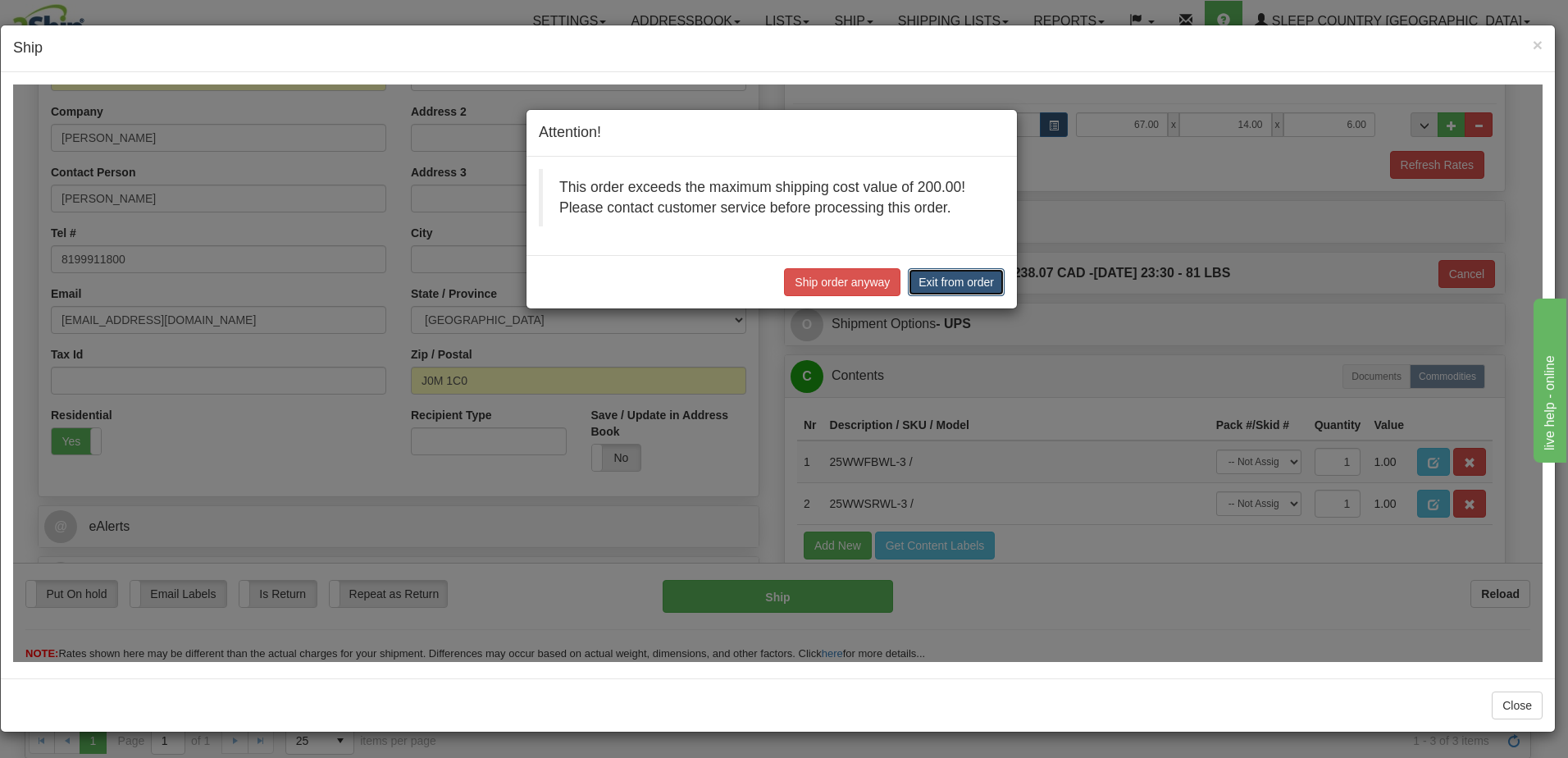
click at [985, 282] on button "Exit from order" at bounding box center [956, 281] width 97 height 28
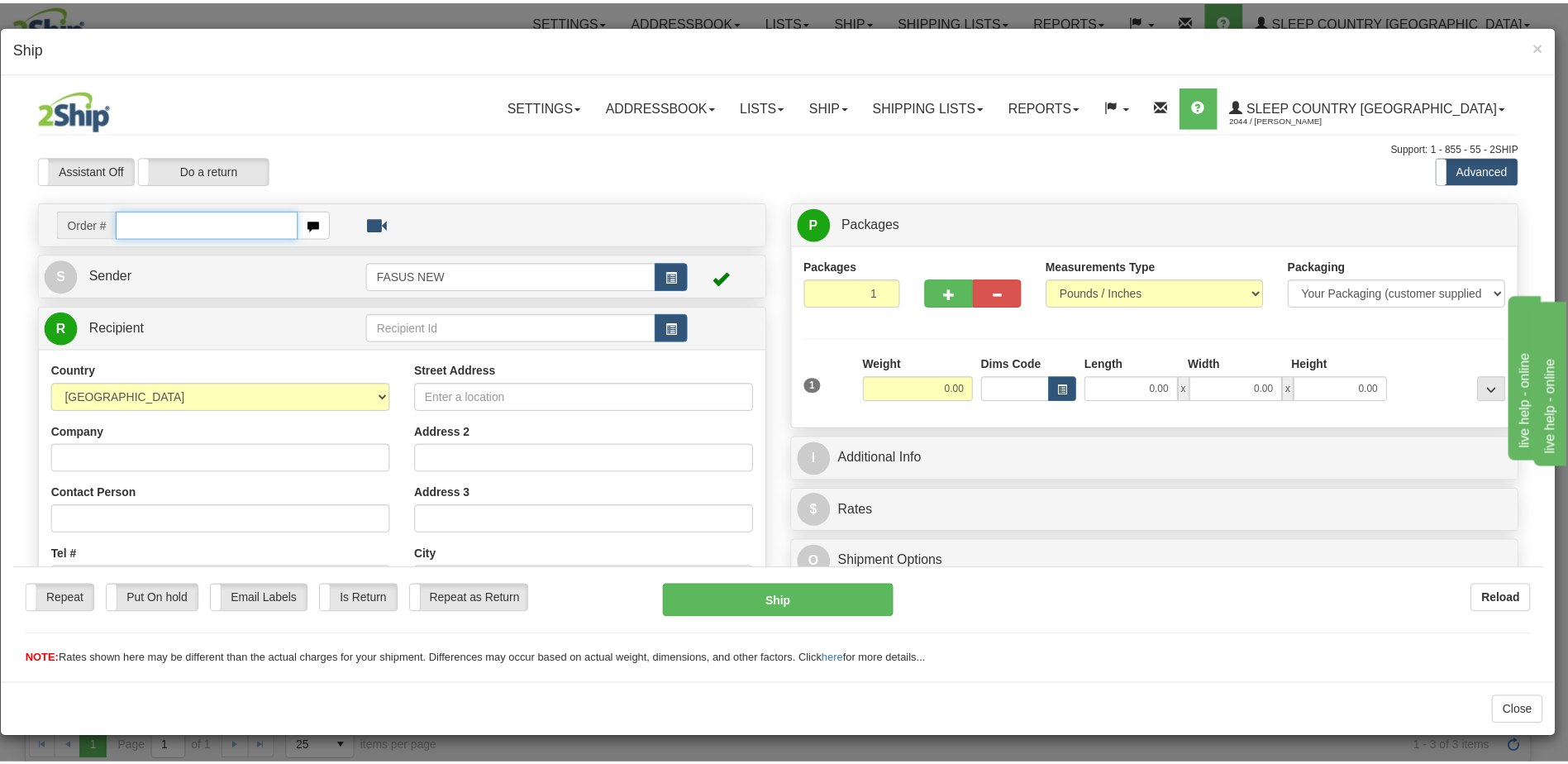
scroll to position [0, 0]
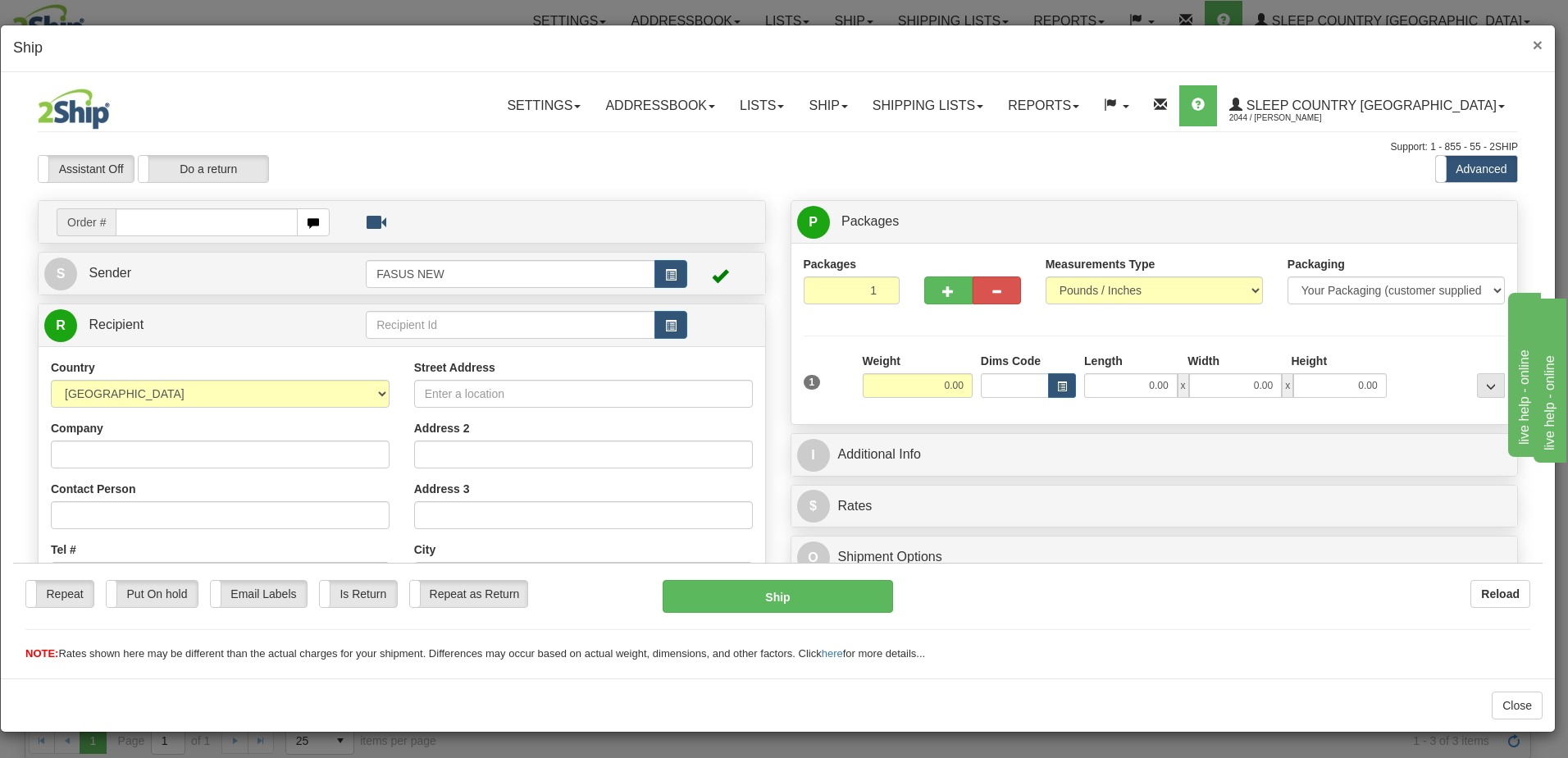
click at [1540, 42] on span "×" at bounding box center [1537, 44] width 10 height 19
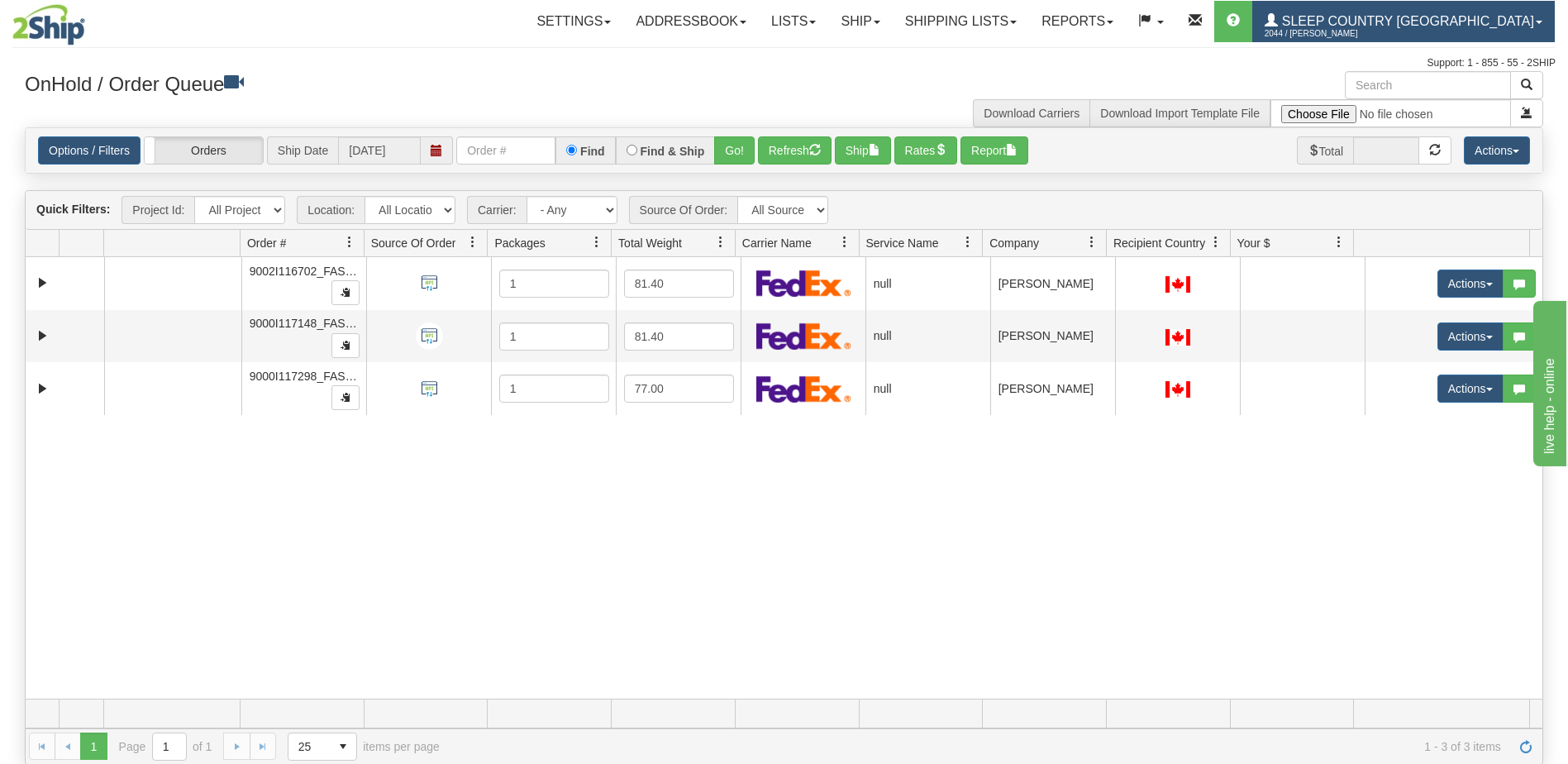
click at [1408, 20] on span "Sleep Country [GEOGRAPHIC_DATA]" at bounding box center [1406, 20] width 256 height 14
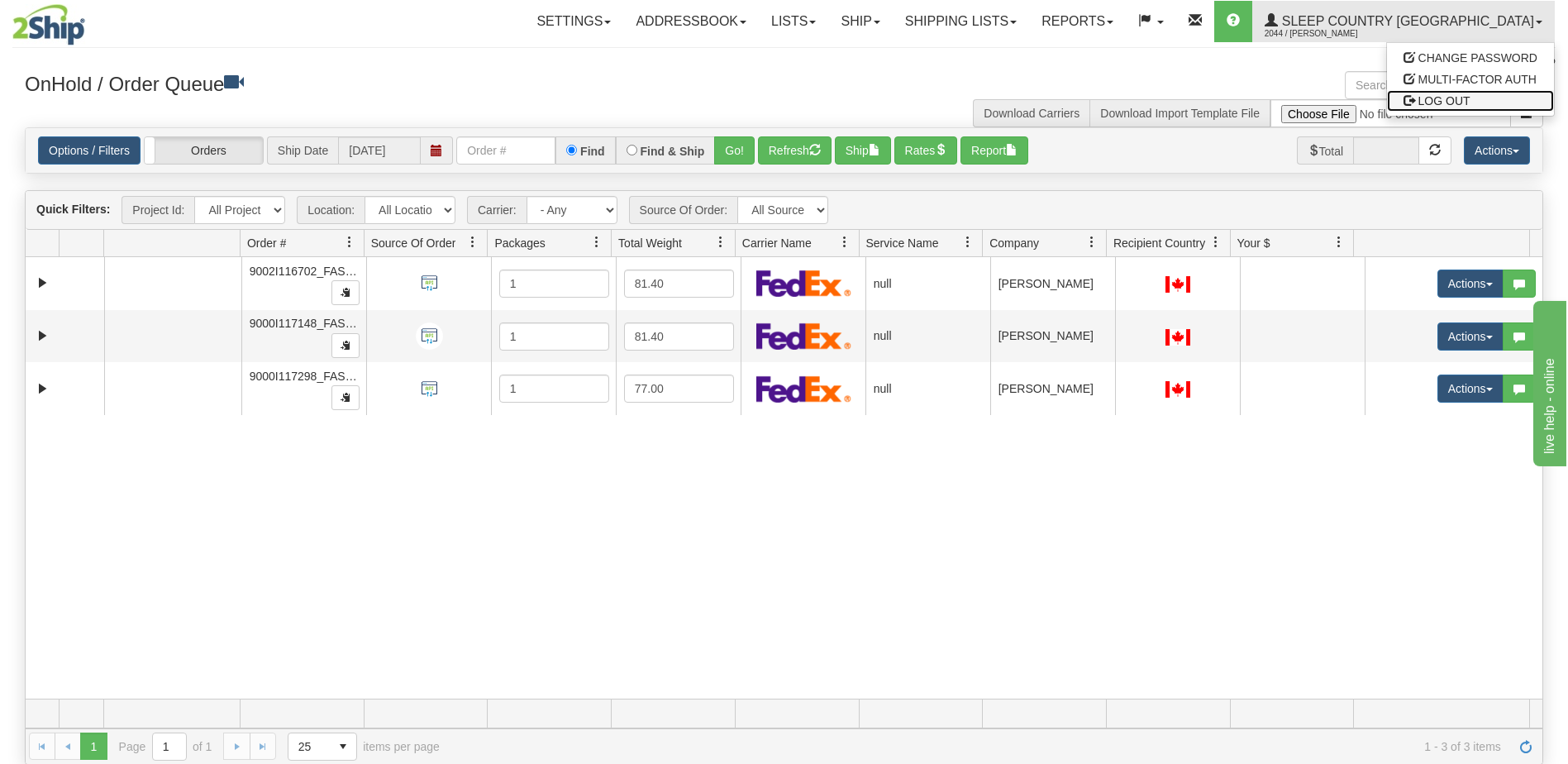
click at [1474, 103] on link "LOG OUT" at bounding box center [1471, 101] width 167 height 22
